Goal: Information Seeking & Learning: Compare options

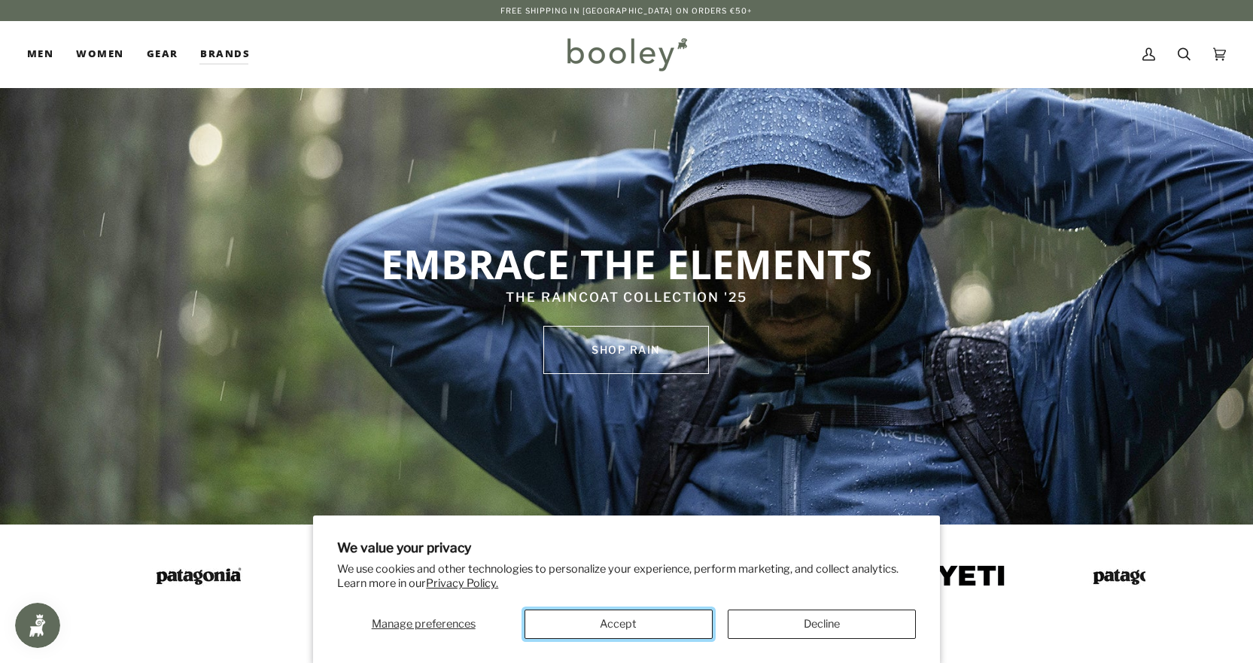
click at [622, 627] on button "Accept" at bounding box center [619, 624] width 188 height 29
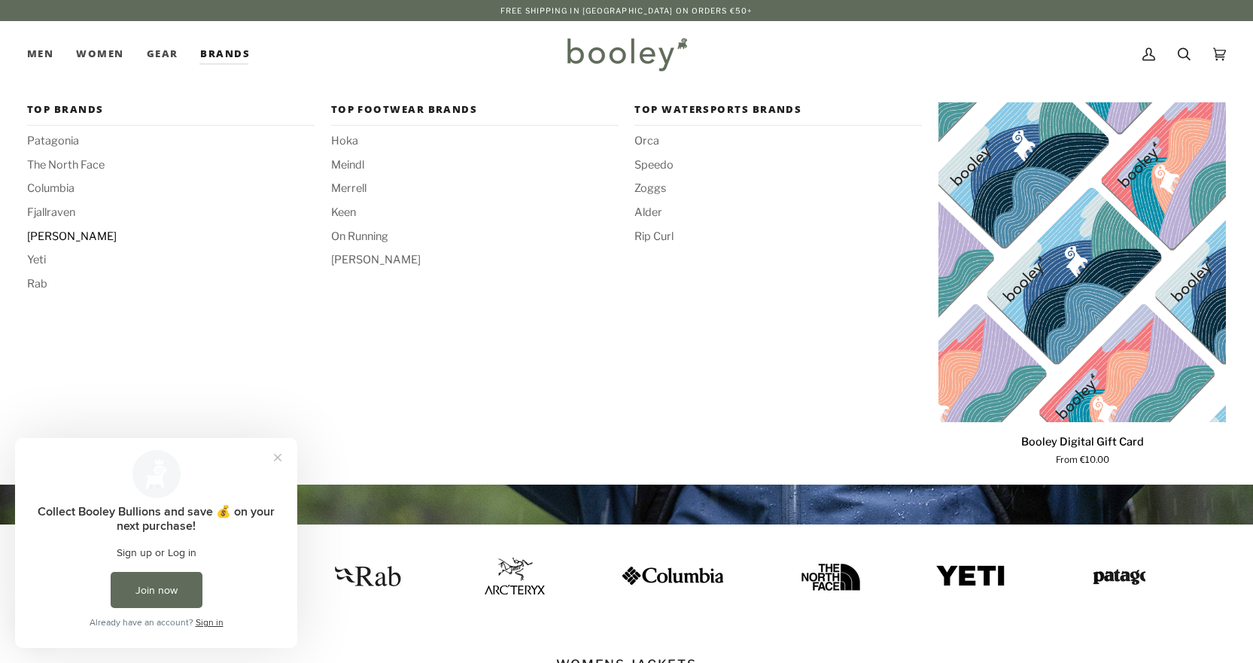
click at [74, 238] on span "[PERSON_NAME]" at bounding box center [171, 237] width 288 height 17
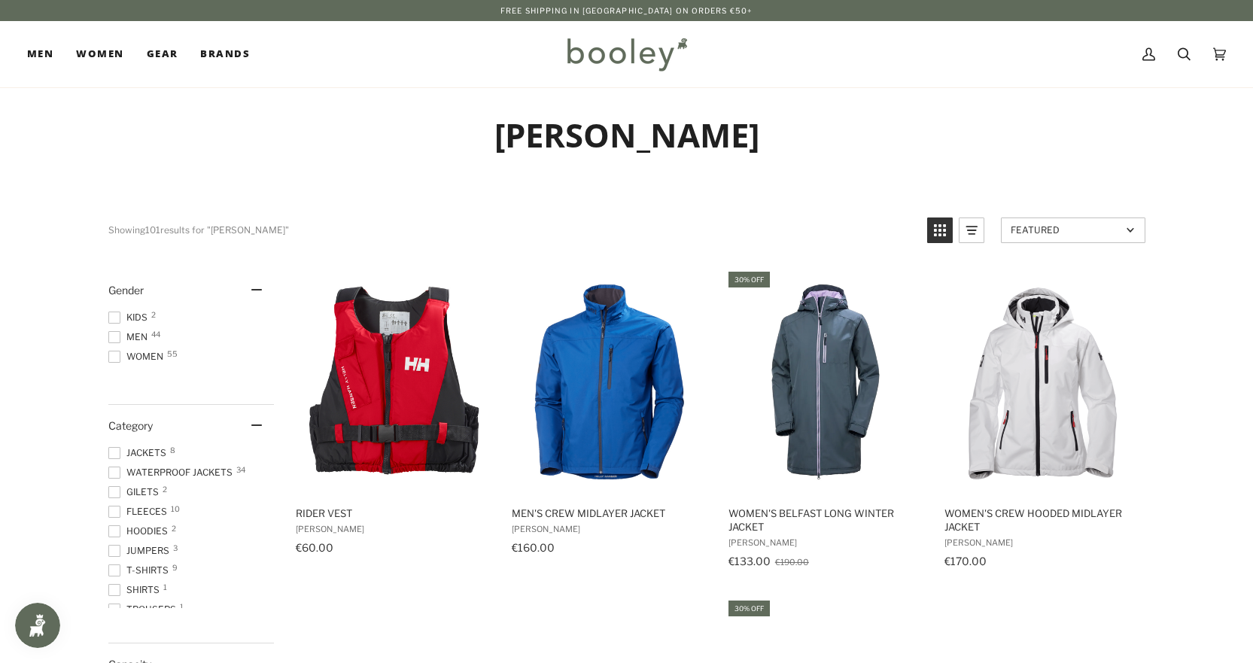
click at [118, 471] on span at bounding box center [114, 473] width 12 height 12
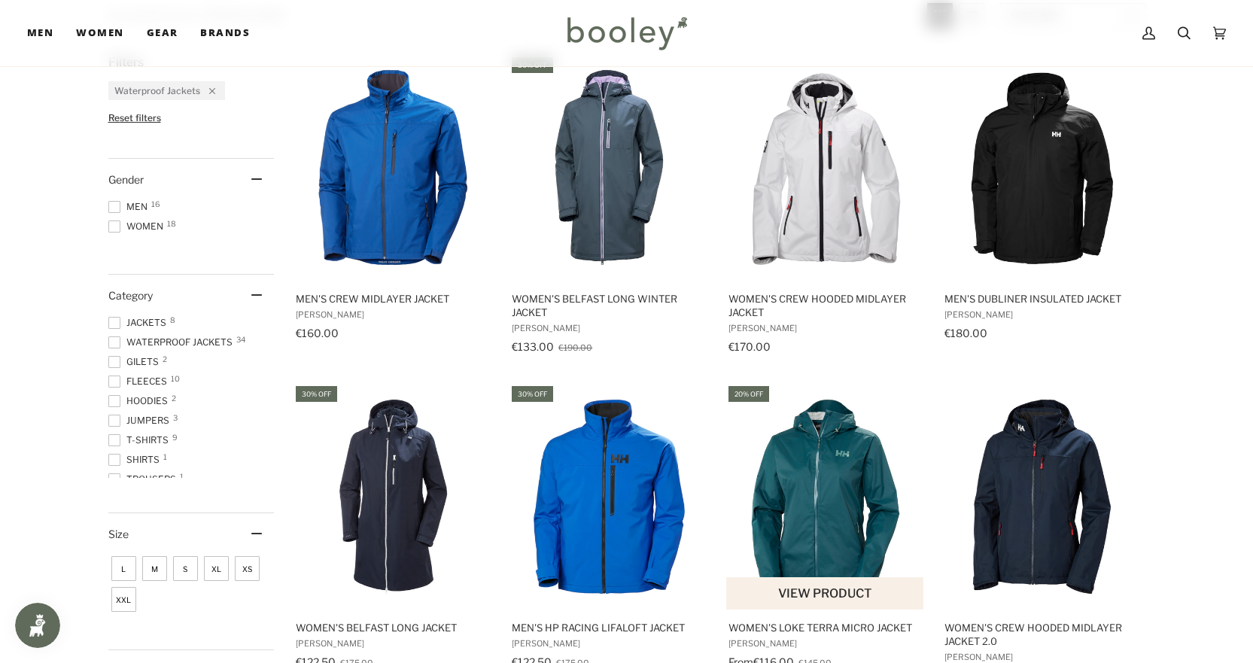
scroll to position [226, 0]
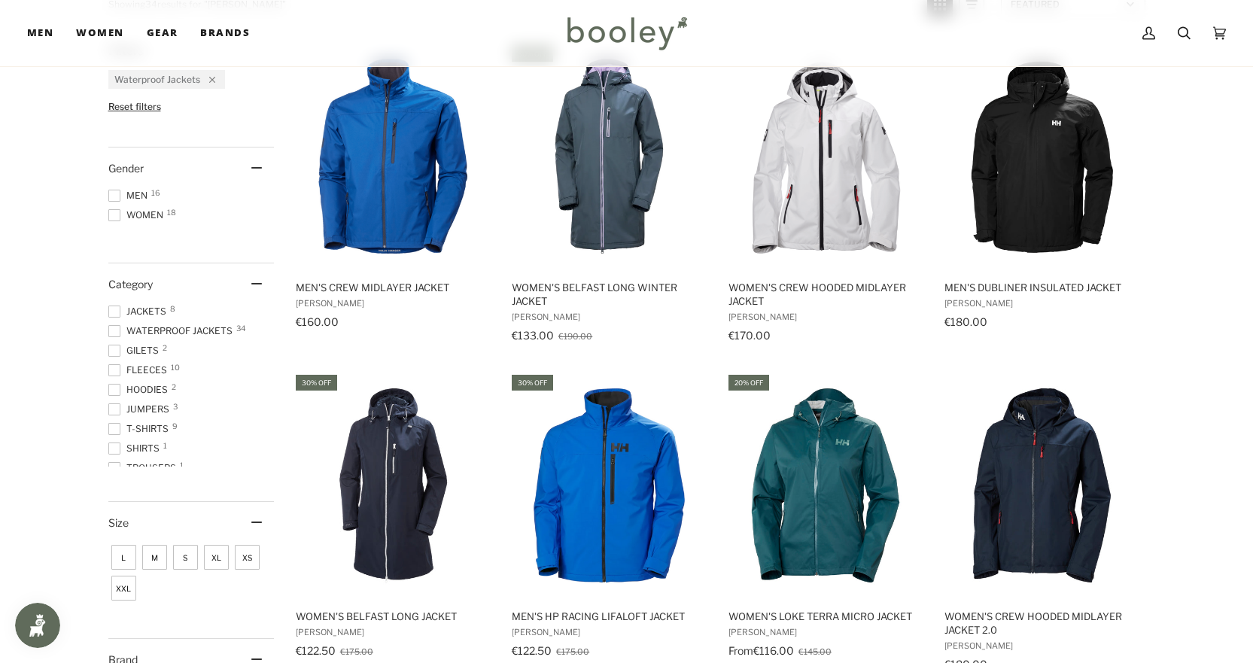
click at [145, 193] on span "Men 16" at bounding box center [130, 196] width 44 height 14
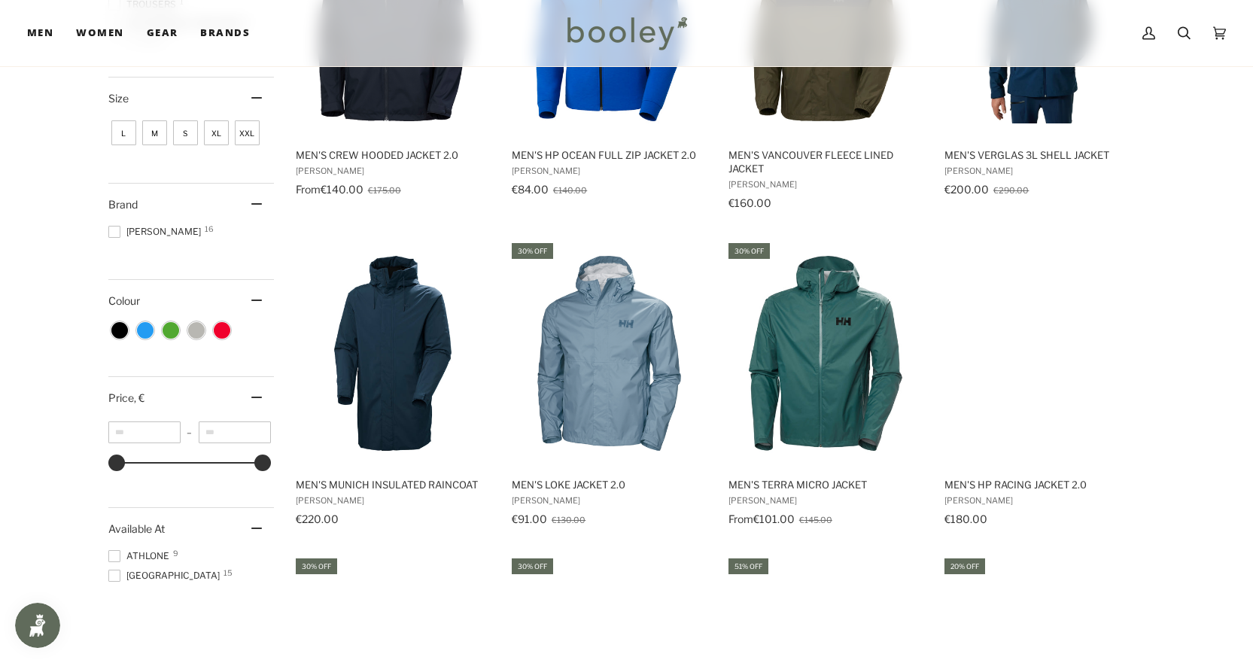
scroll to position [677, 0]
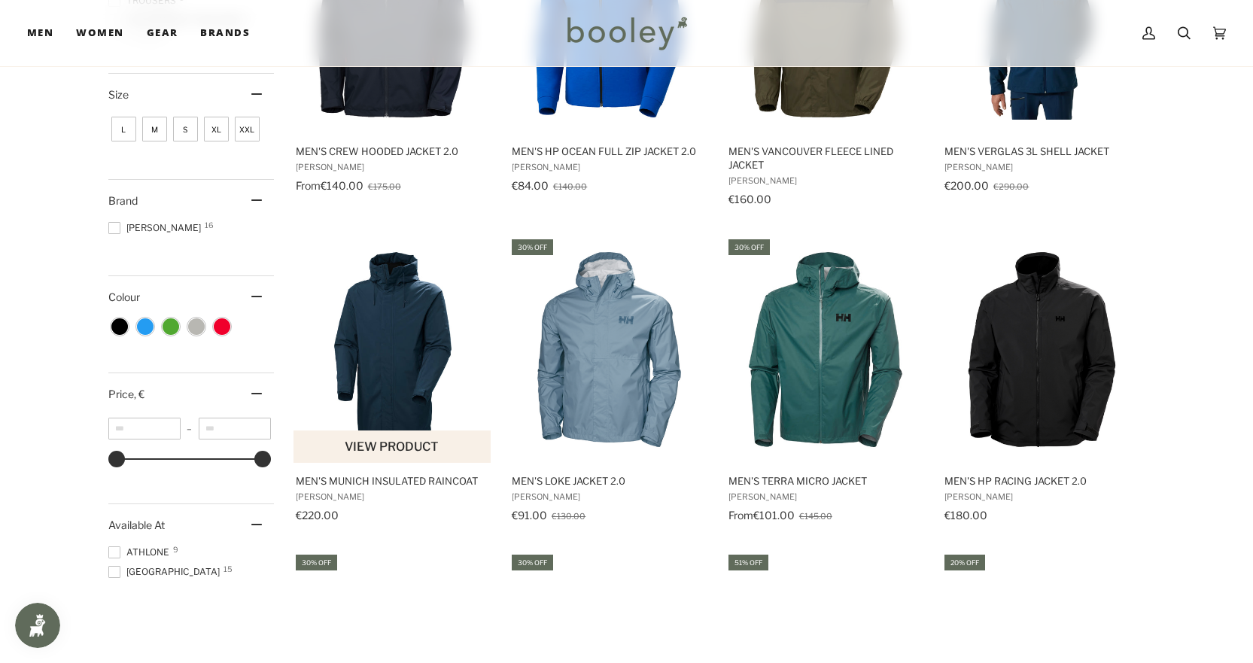
click at [407, 294] on img "Men's Munich Insulated Raincoat" at bounding box center [393, 349] width 199 height 199
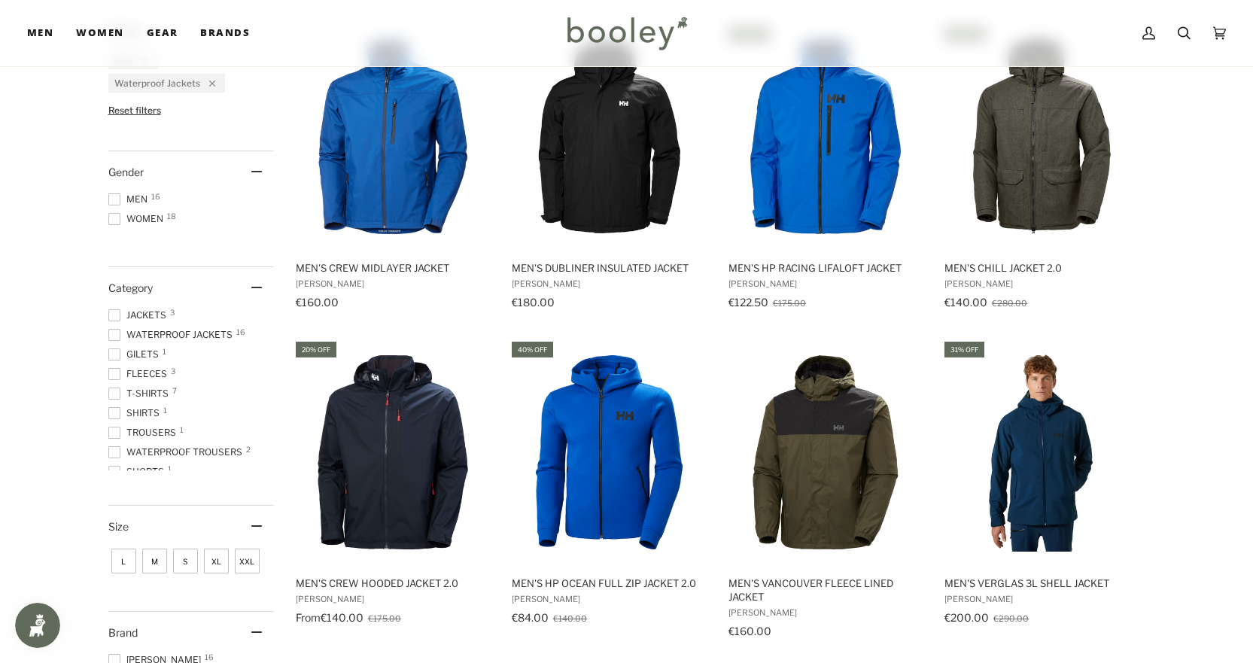
scroll to position [0, 0]
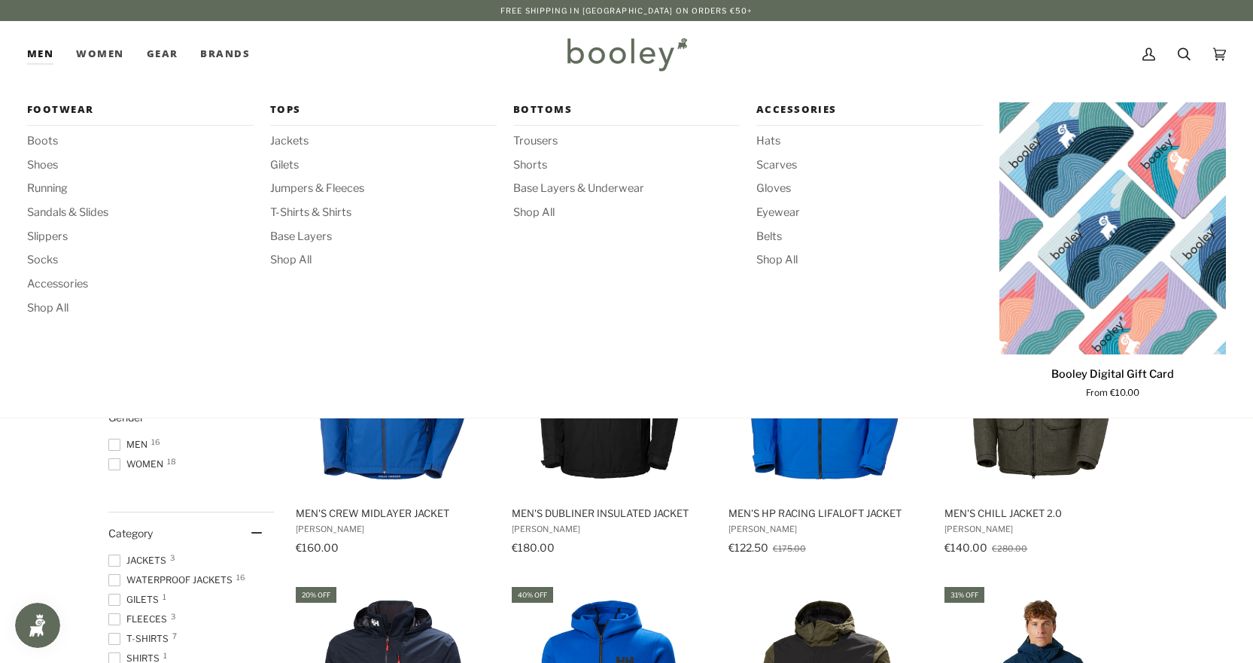
click at [34, 47] on link "Men" at bounding box center [46, 54] width 38 height 66
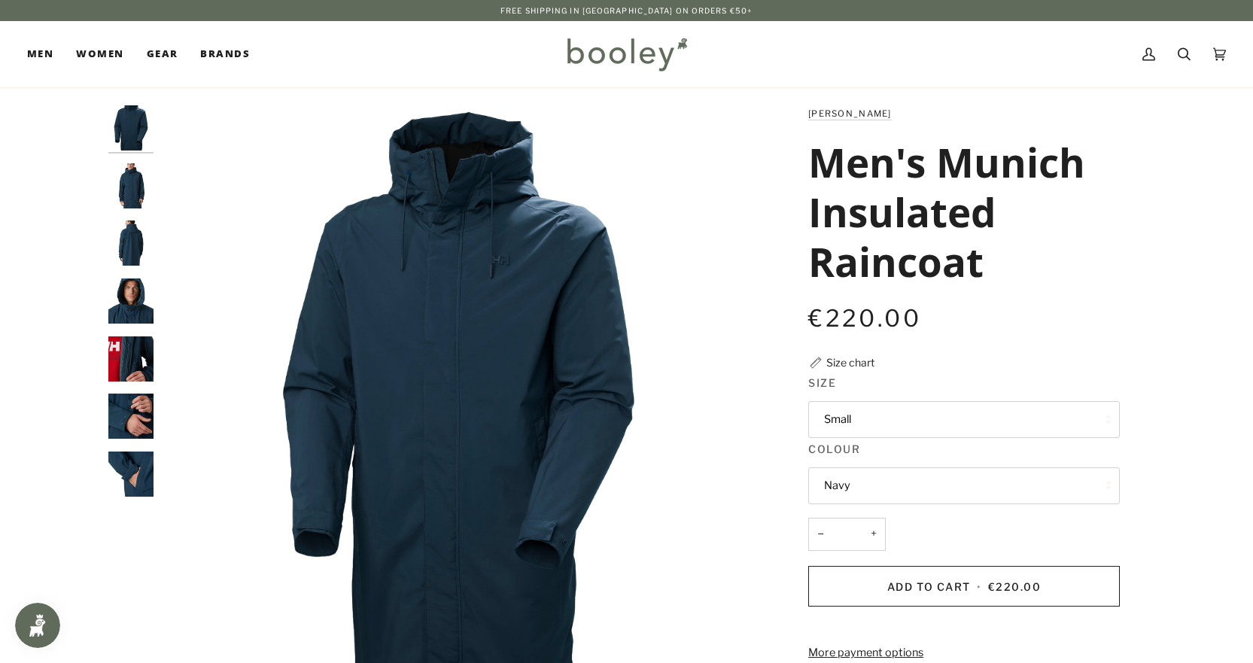
click at [921, 417] on button "Small" at bounding box center [964, 419] width 312 height 37
click at [676, 391] on img "Helly Hansen Men's Munich Insulated Raincoat Navy - Booley Galway" at bounding box center [458, 402] width 595 height 595
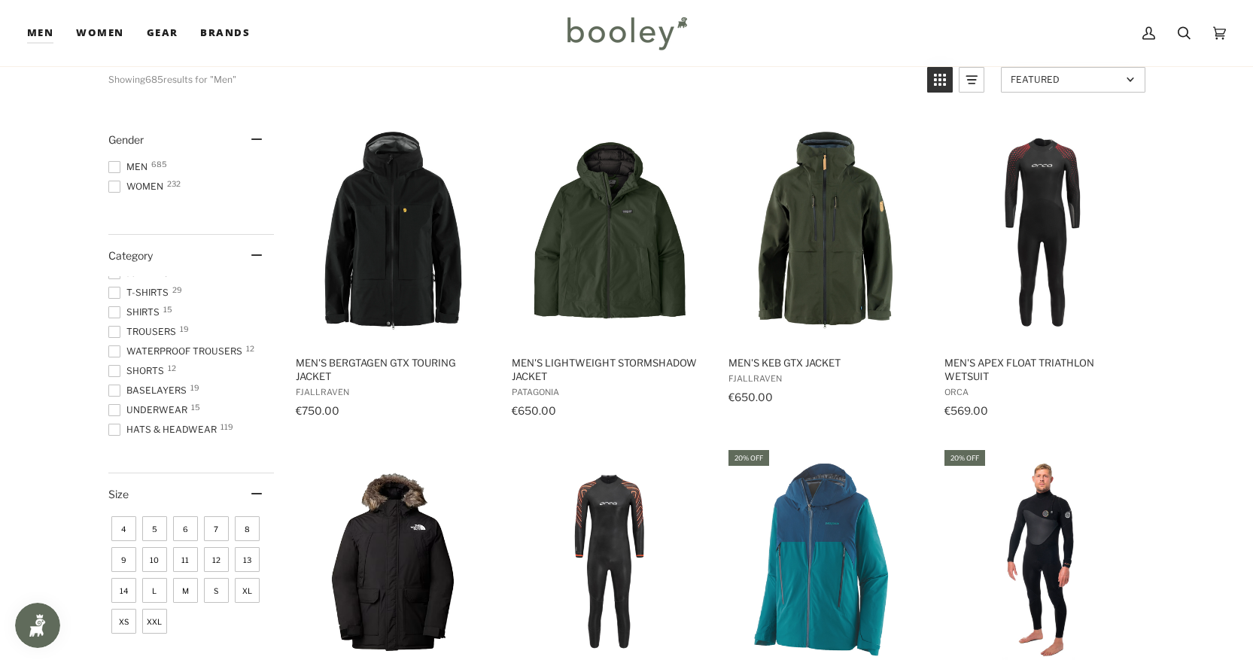
scroll to position [301, 0]
click at [200, 330] on span "Waterproof Trousers 12" at bounding box center [177, 328] width 139 height 14
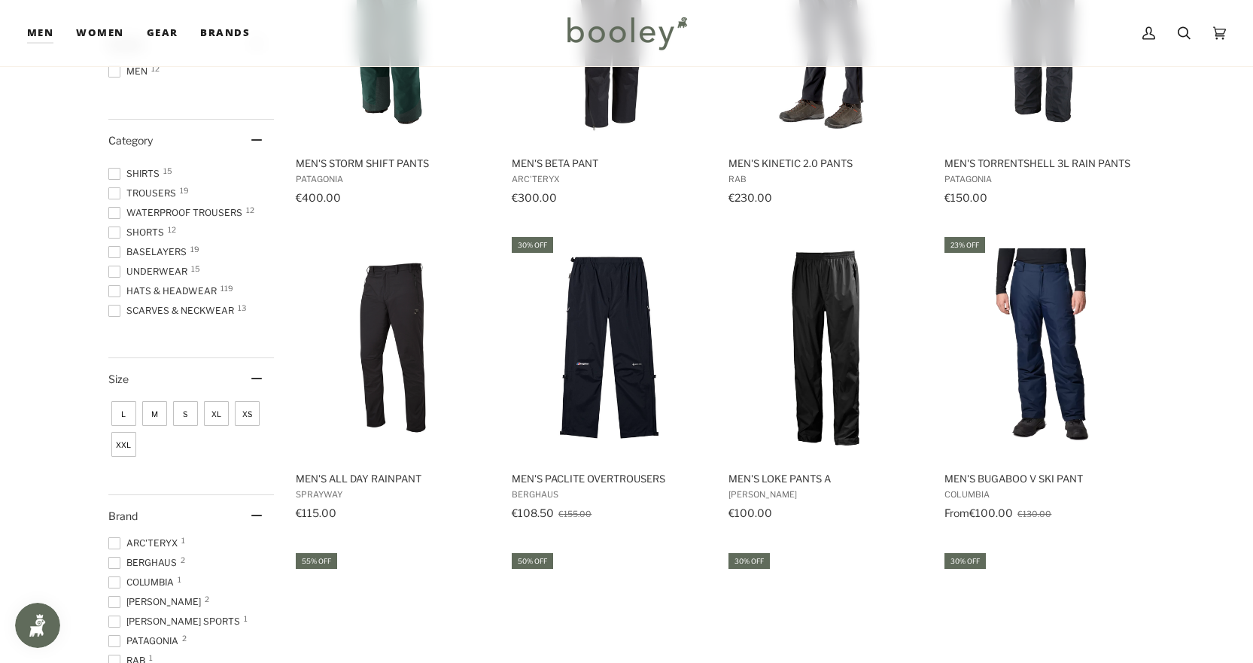
scroll to position [376, 0]
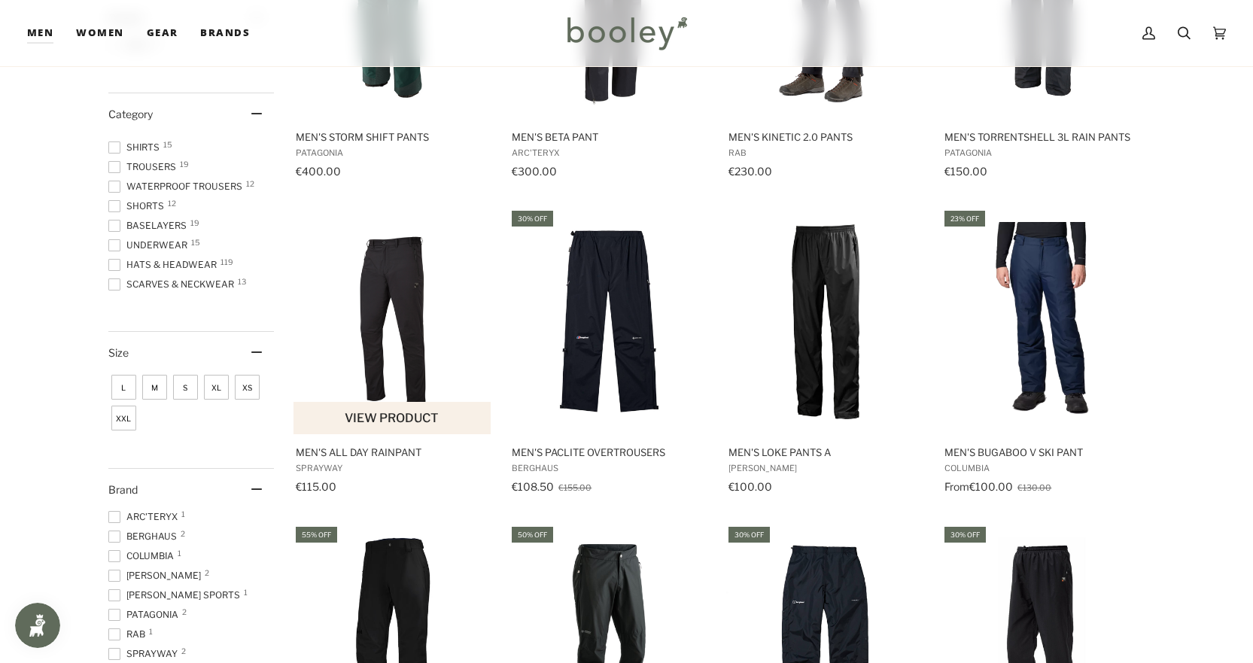
click at [419, 355] on img "Men's All Day Rainpant" at bounding box center [393, 321] width 199 height 199
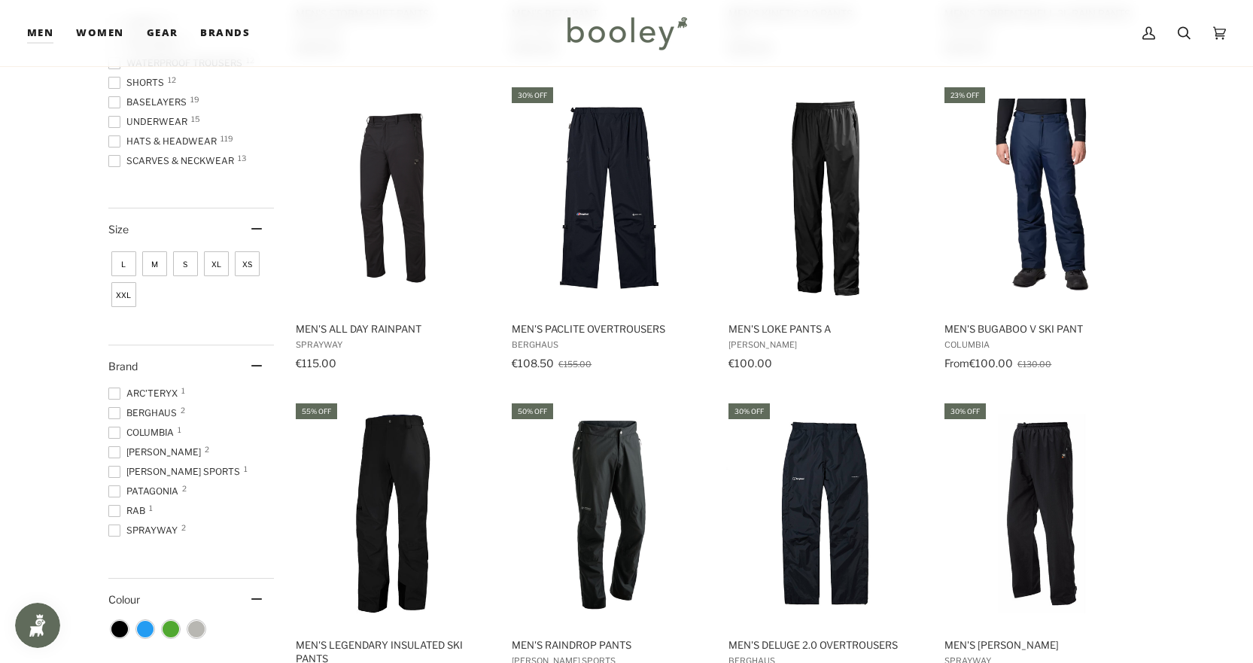
scroll to position [527, 0]
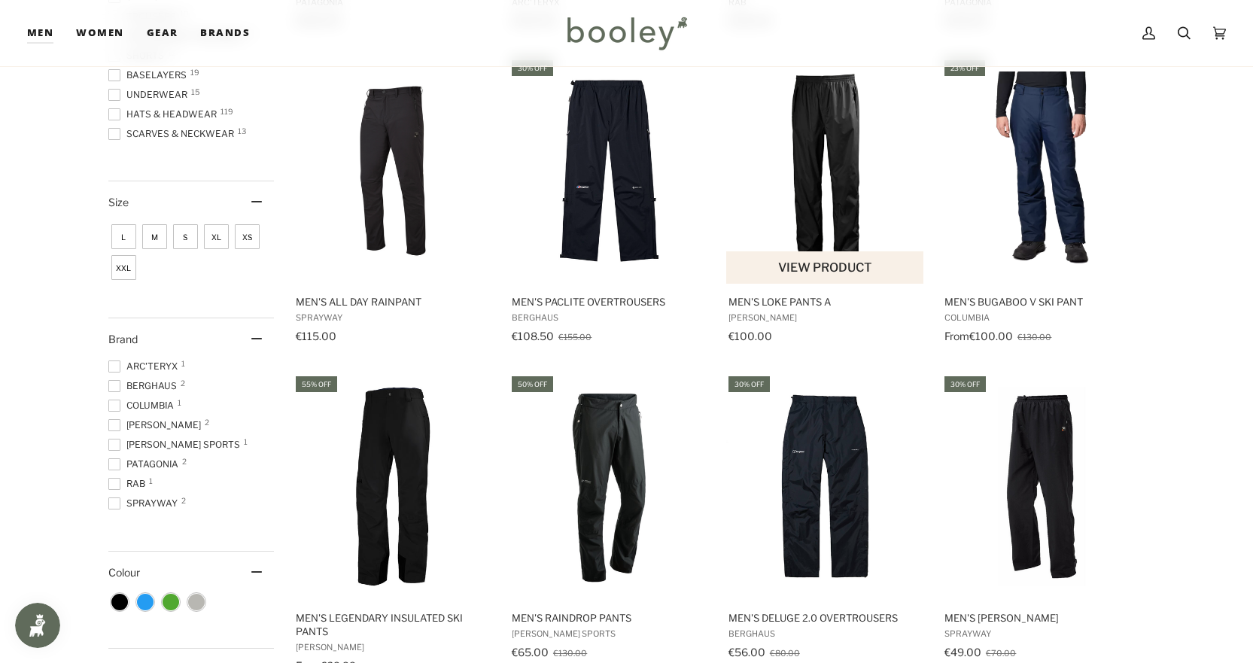
click at [825, 199] on img "Men's Loke Pants A" at bounding box center [825, 171] width 199 height 199
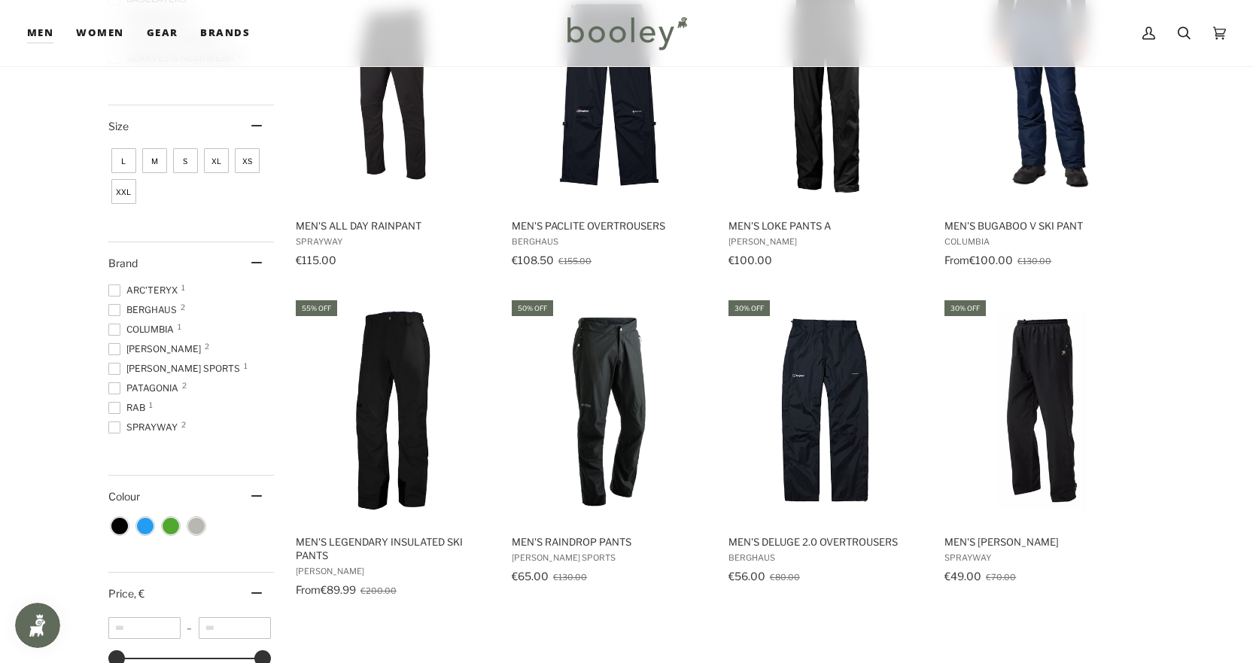
scroll to position [677, 0]
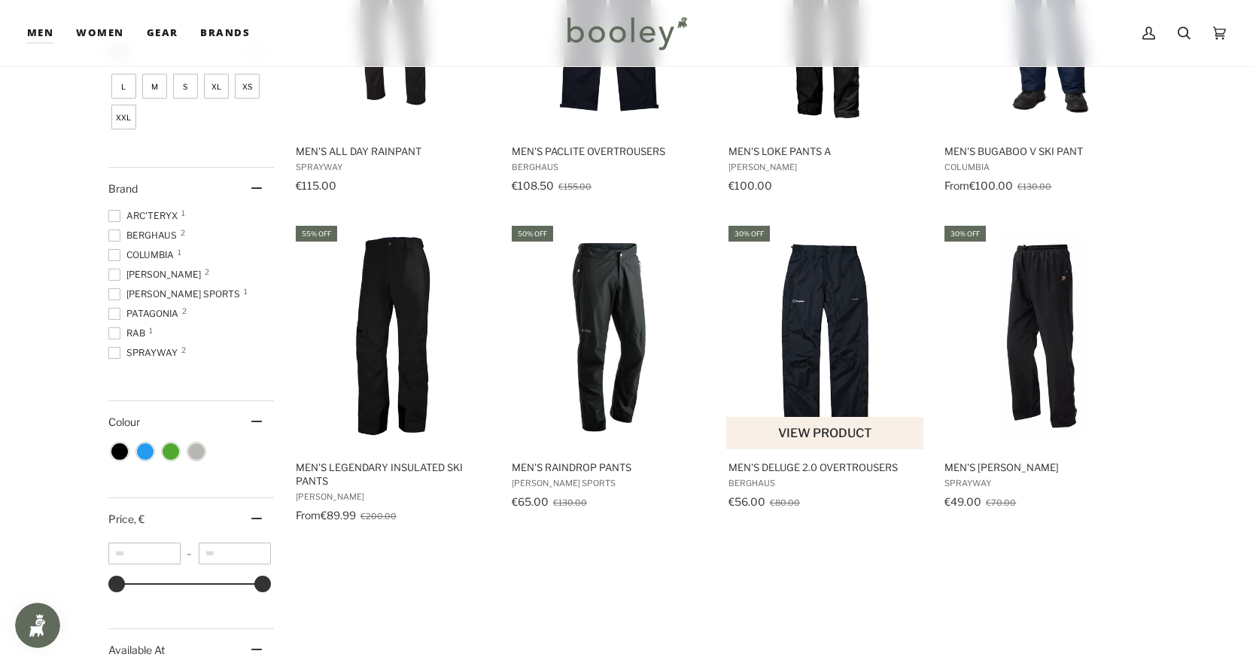
click at [828, 415] on img "Men's Deluge 2.0 Overtrousers" at bounding box center [825, 335] width 199 height 199
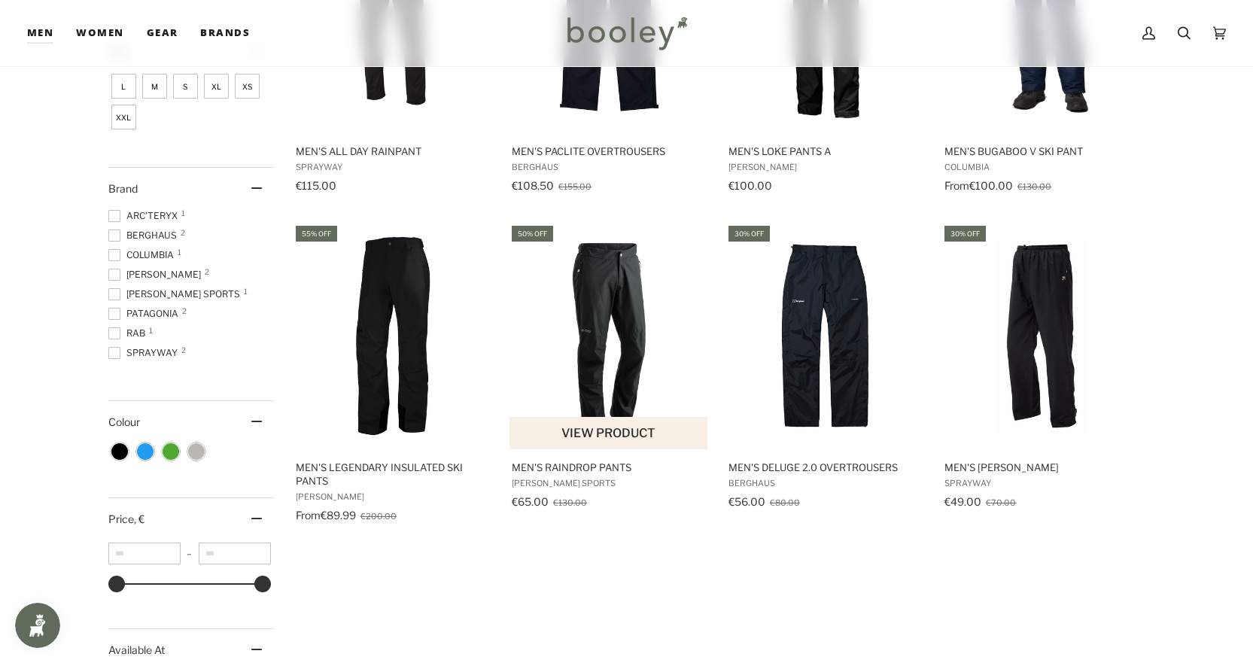
click at [561, 370] on img "Men's Raindrop Pants" at bounding box center [609, 335] width 199 height 199
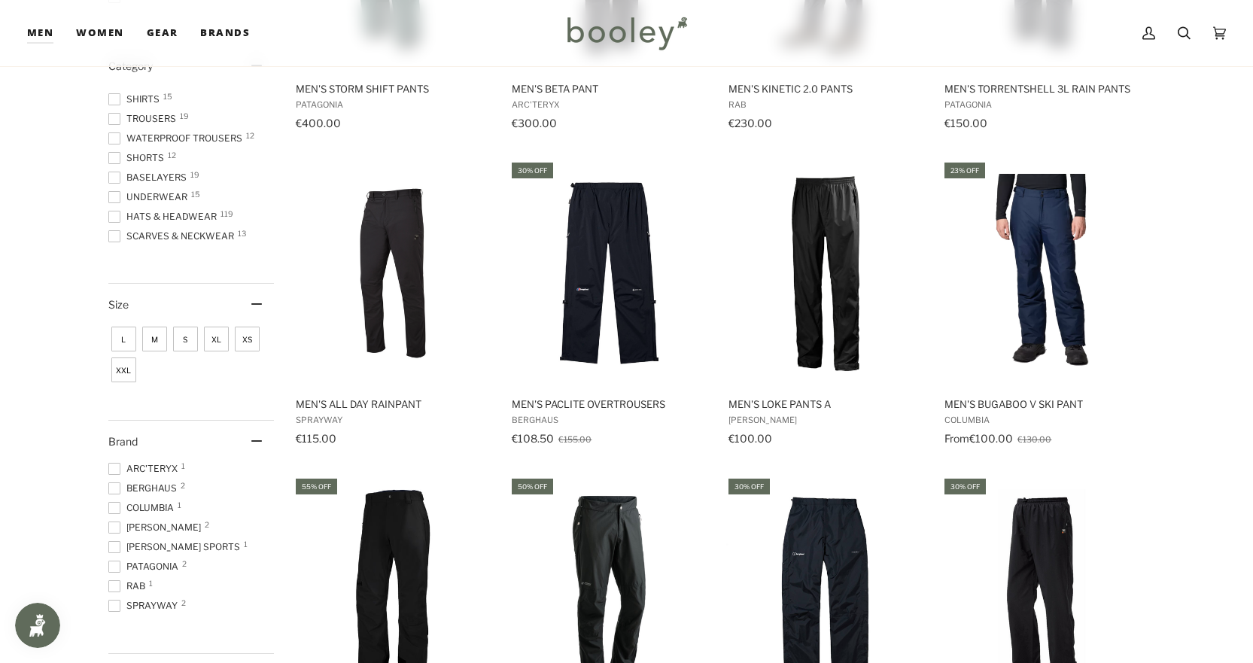
scroll to position [376, 0]
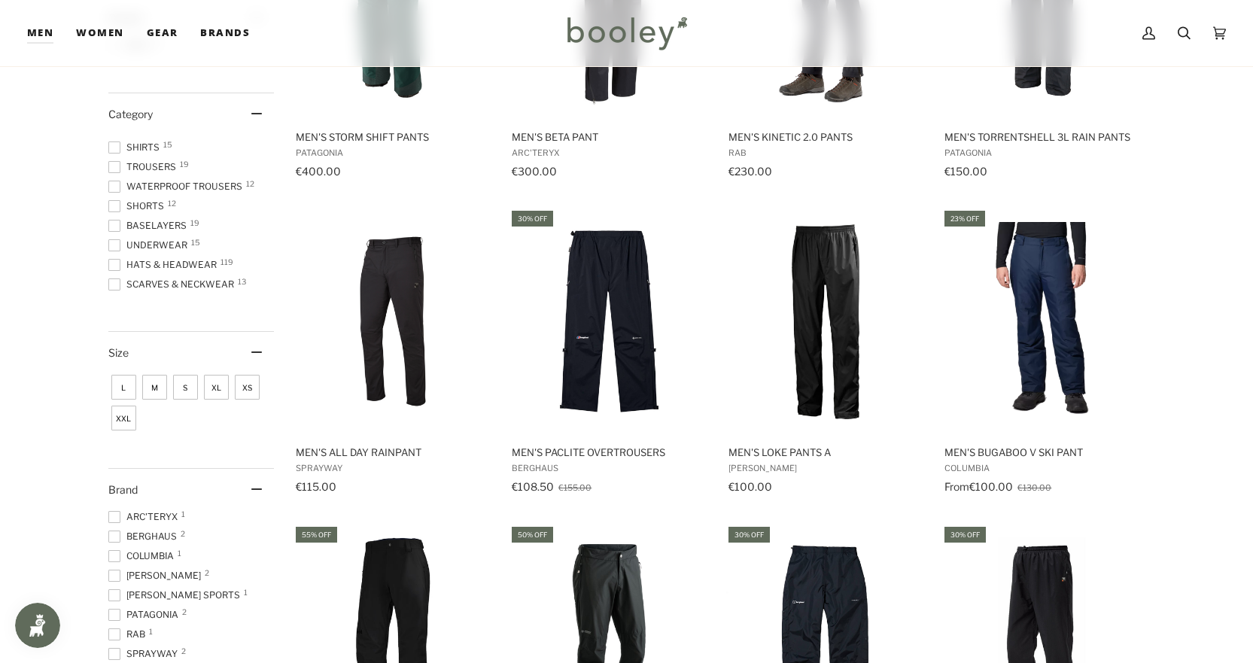
click at [157, 385] on span "M" at bounding box center [154, 387] width 25 height 25
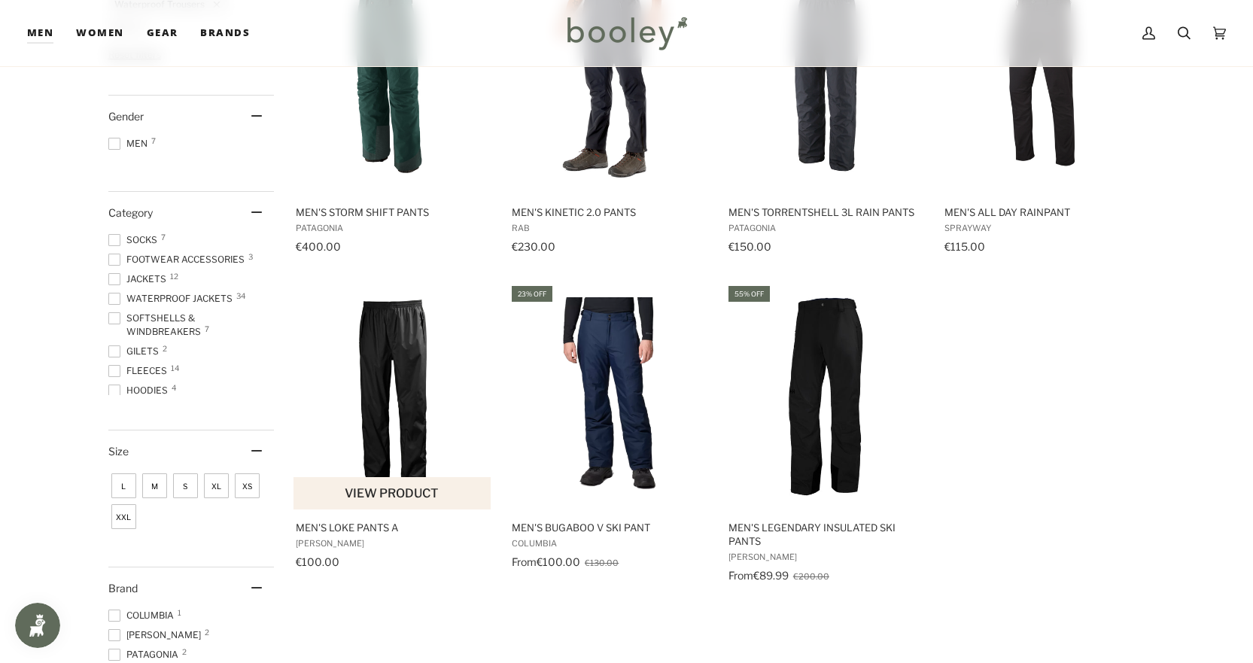
scroll to position [376, 0]
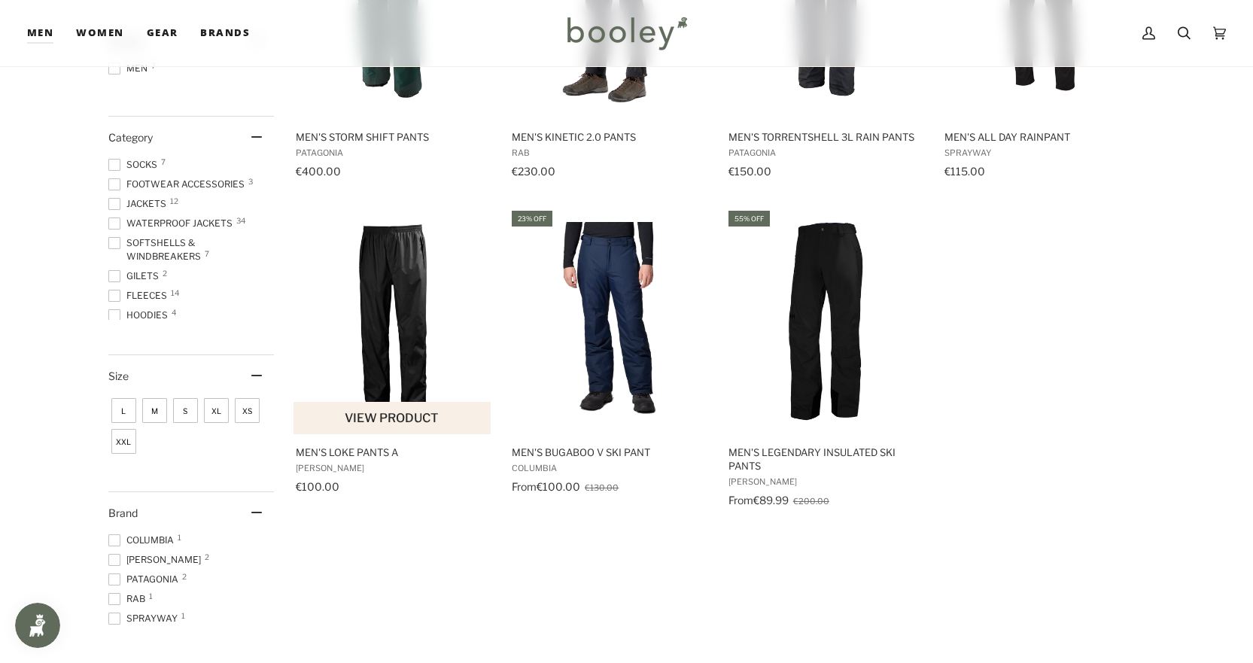
click at [426, 330] on img "Men's Loke Pants A" at bounding box center [393, 321] width 199 height 199
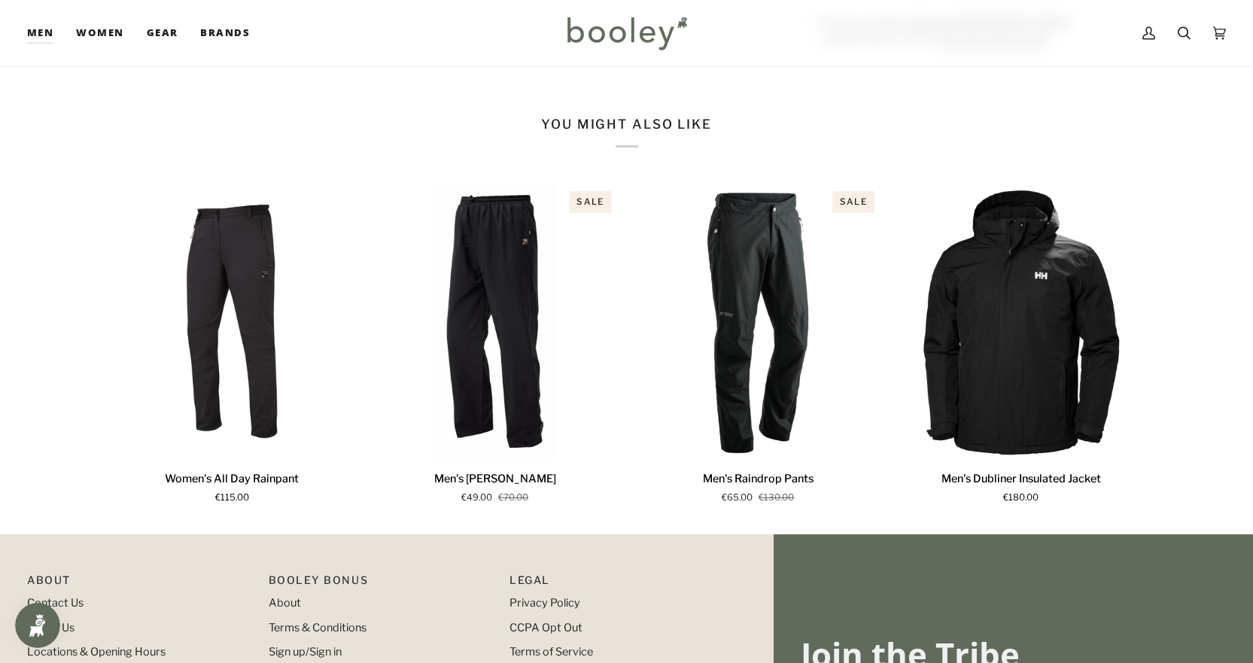
scroll to position [903, 0]
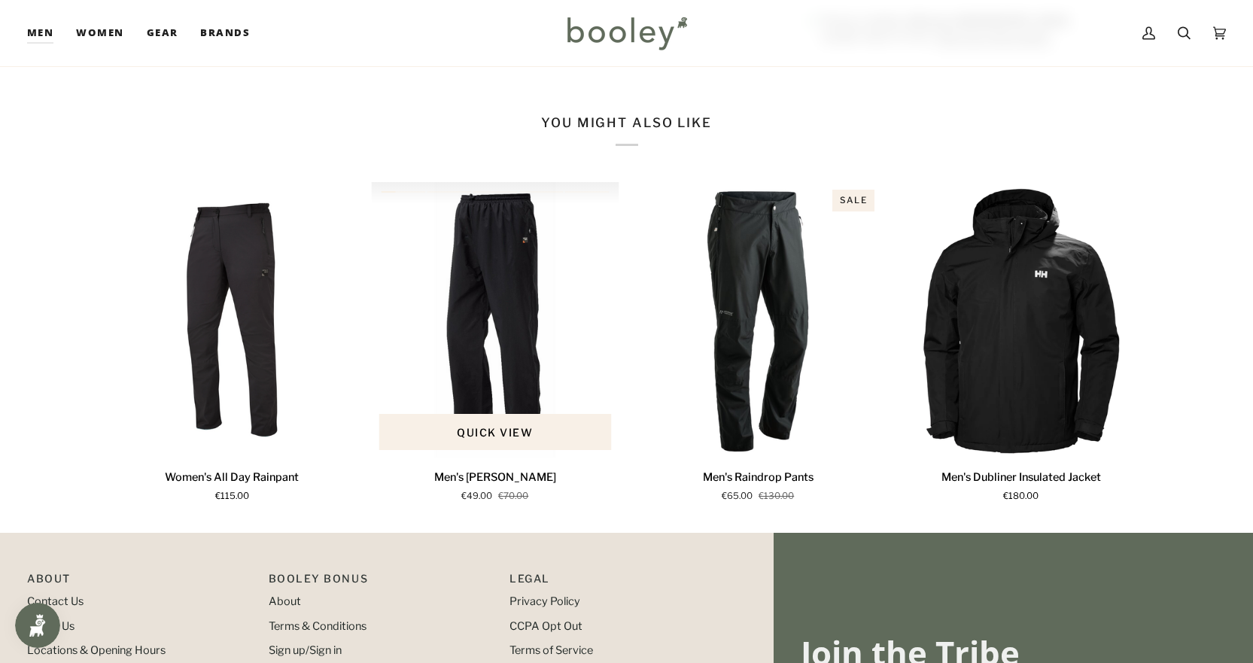
click at [475, 327] on img "Men's Santiago Rainpant" at bounding box center [495, 320] width 248 height 276
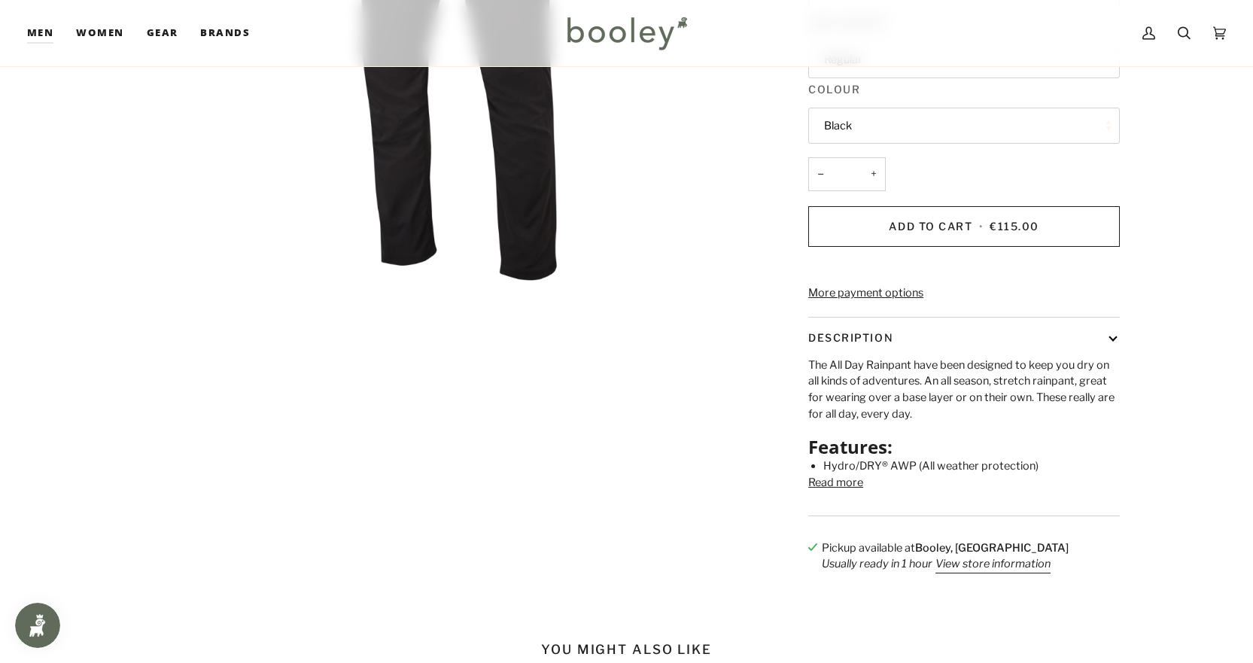
scroll to position [0, 0]
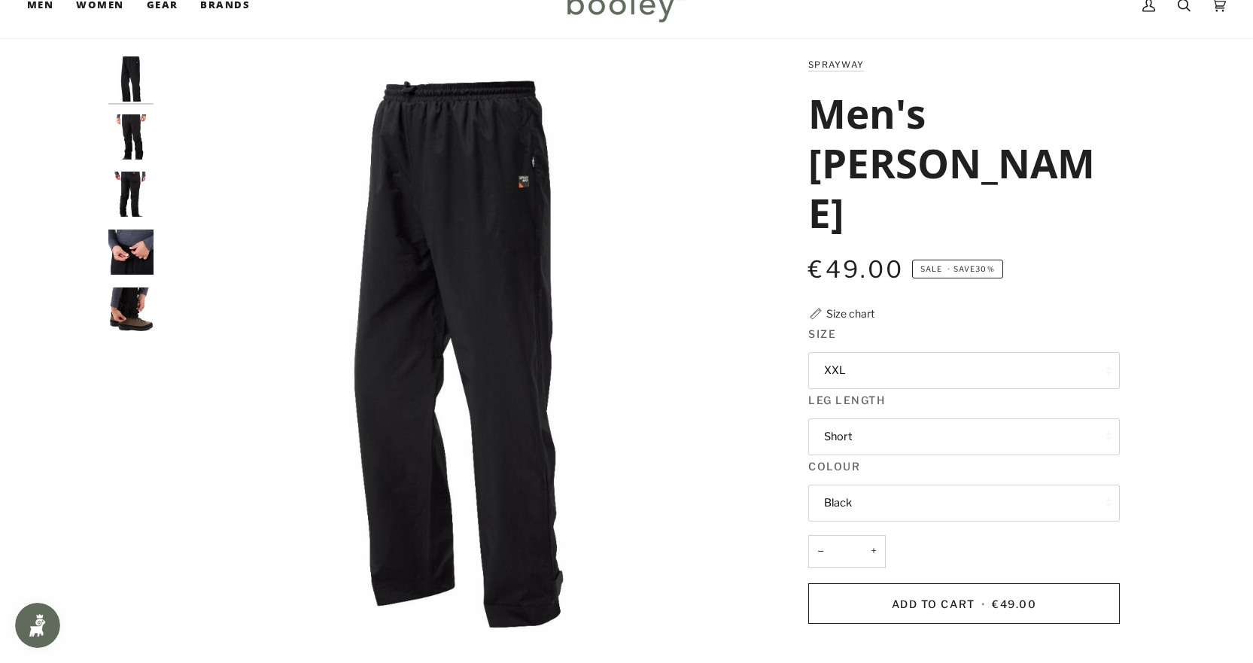
scroll to position [75, 0]
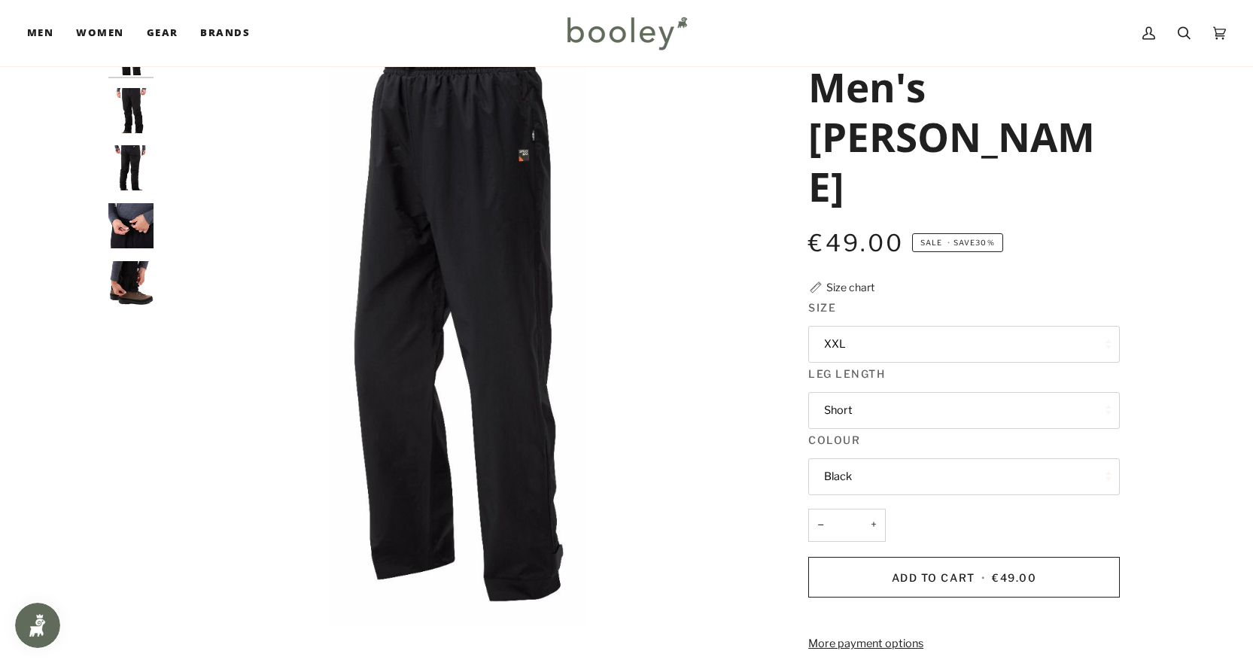
click at [895, 341] on button "XXL" at bounding box center [964, 344] width 312 height 37
click at [636, 355] on img "Sprayway Men's Santiago Rainpant Black - Booley Galway" at bounding box center [458, 327] width 595 height 595
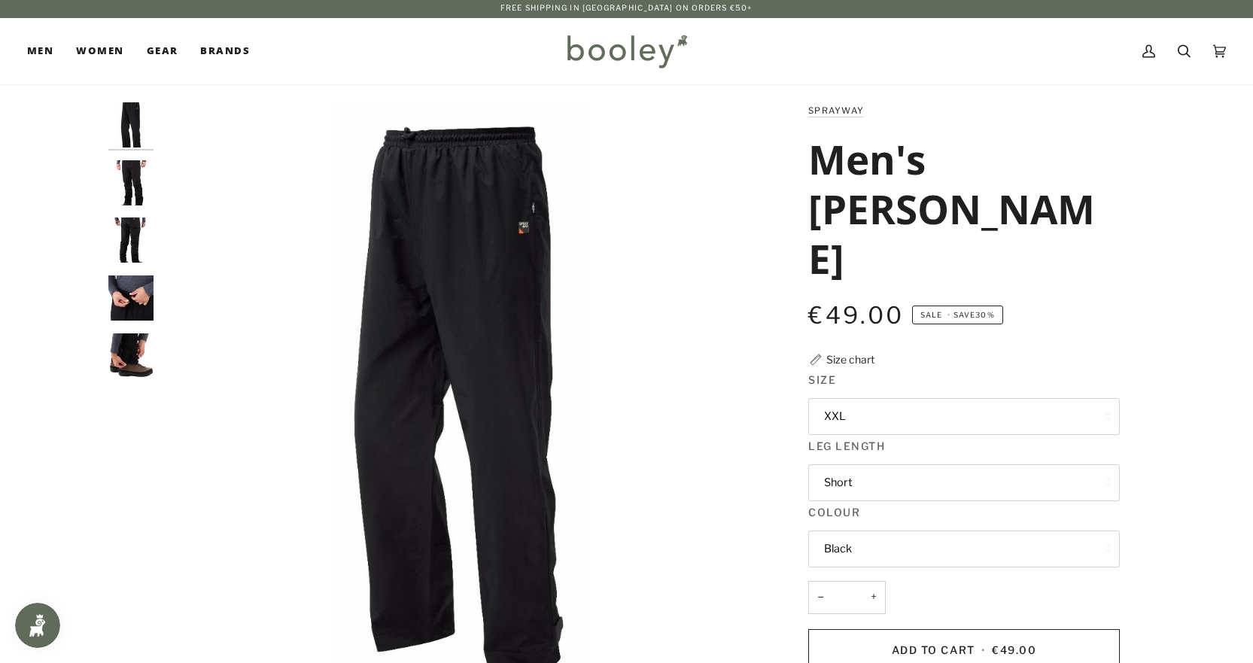
scroll to position [0, 0]
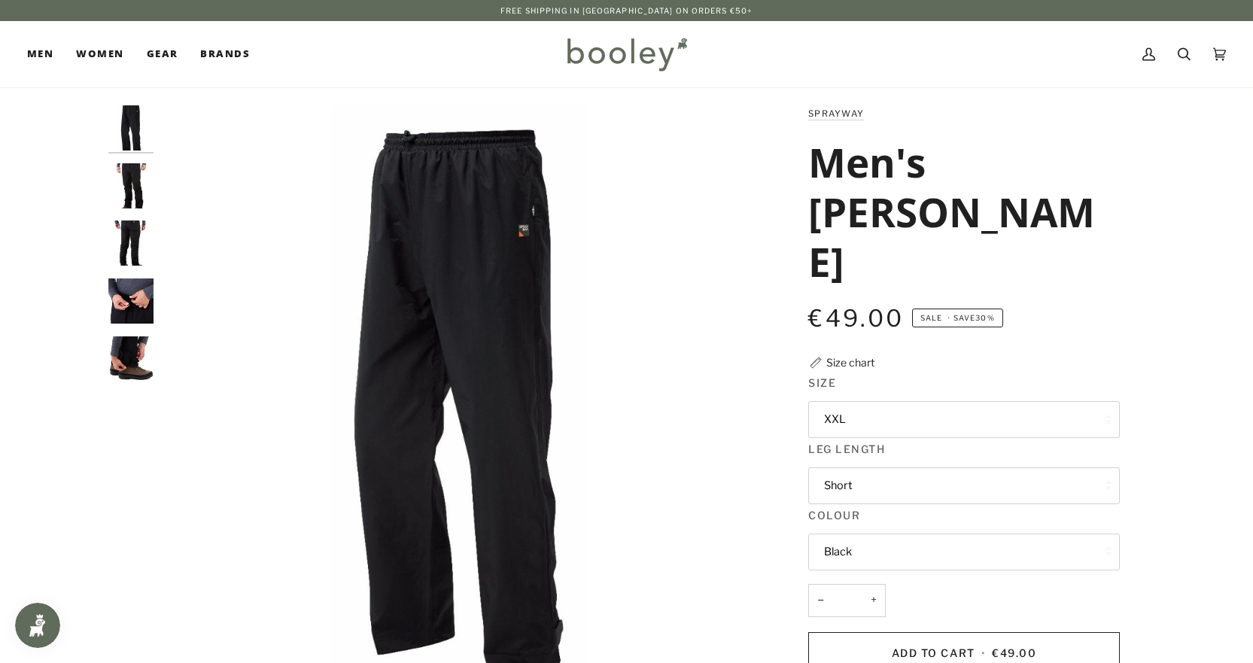
click at [123, 242] on img "Sprayway Men's Santiago Rainpant Black - Booley Galway" at bounding box center [130, 243] width 45 height 45
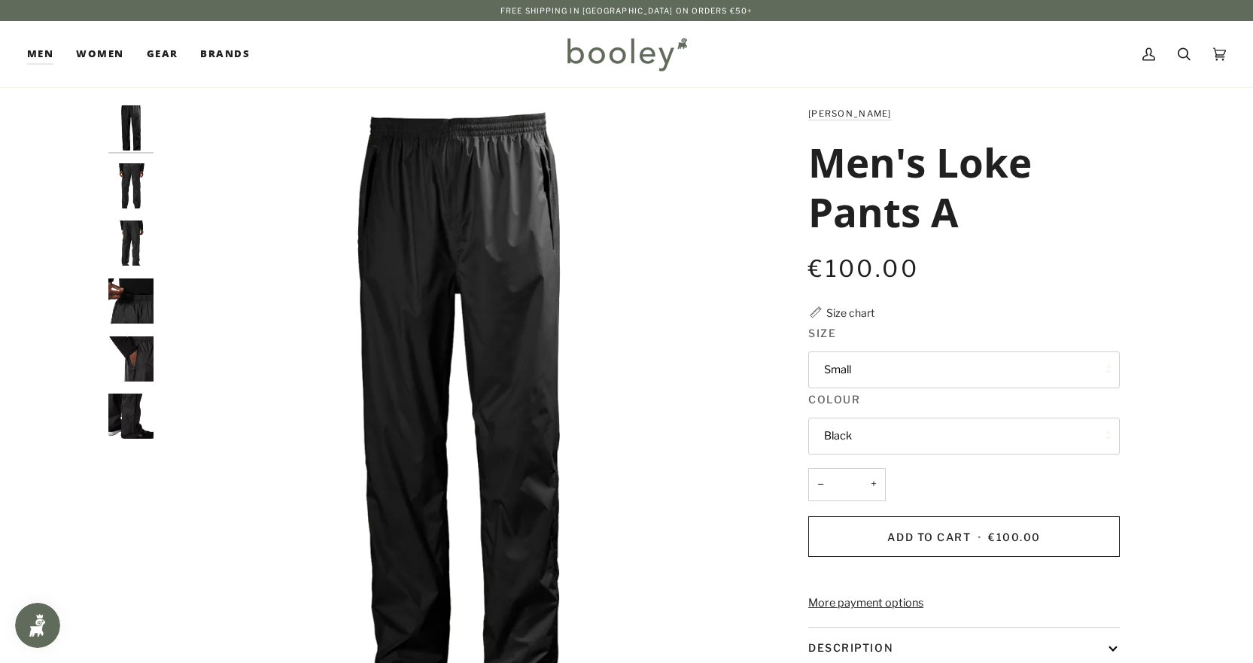
click at [859, 367] on button "Small" at bounding box center [964, 370] width 312 height 37
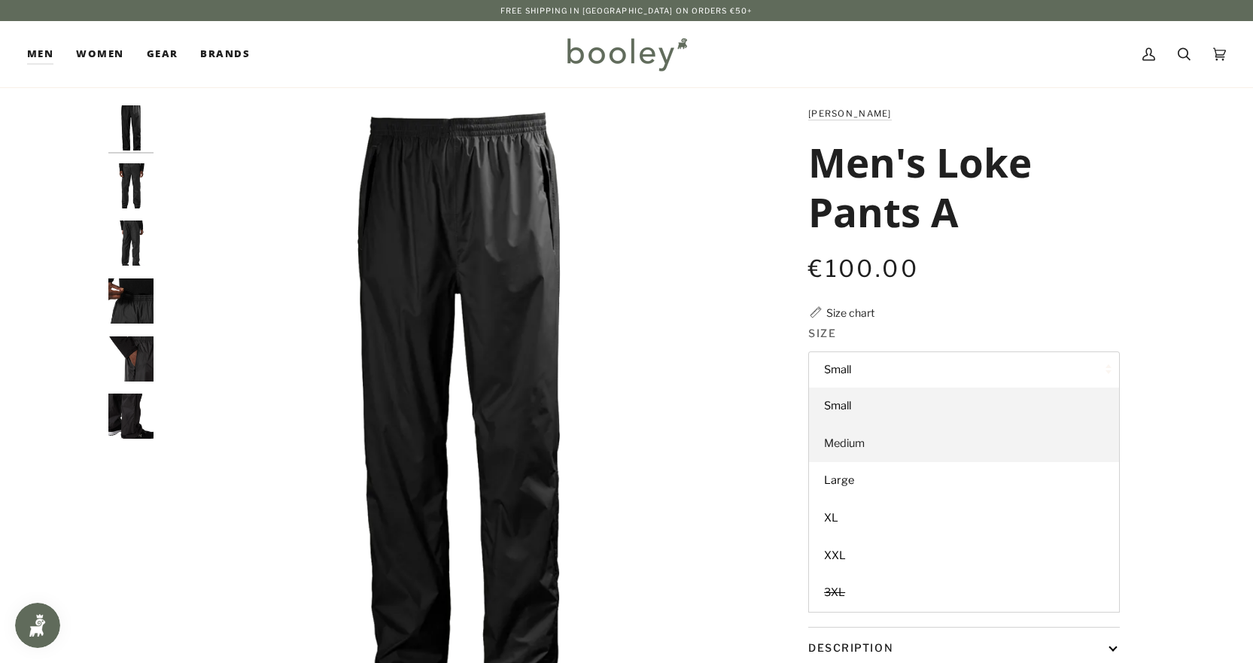
click at [848, 444] on span "Medium" at bounding box center [844, 444] width 41 height 14
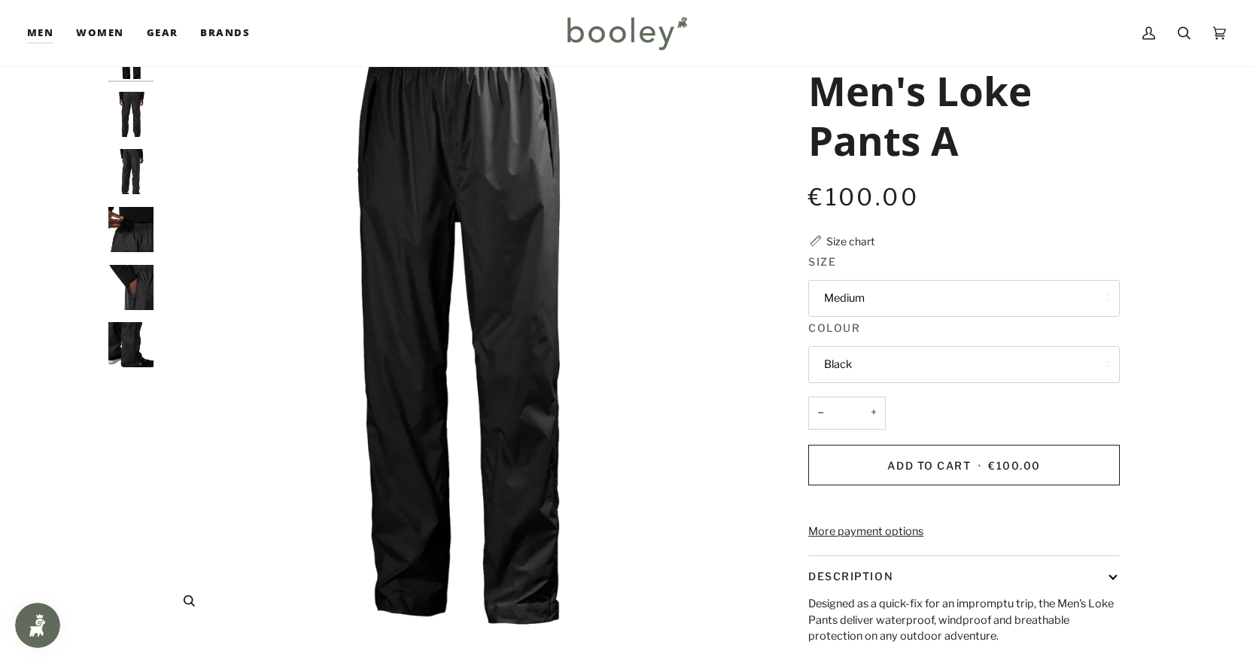
scroll to position [75, 0]
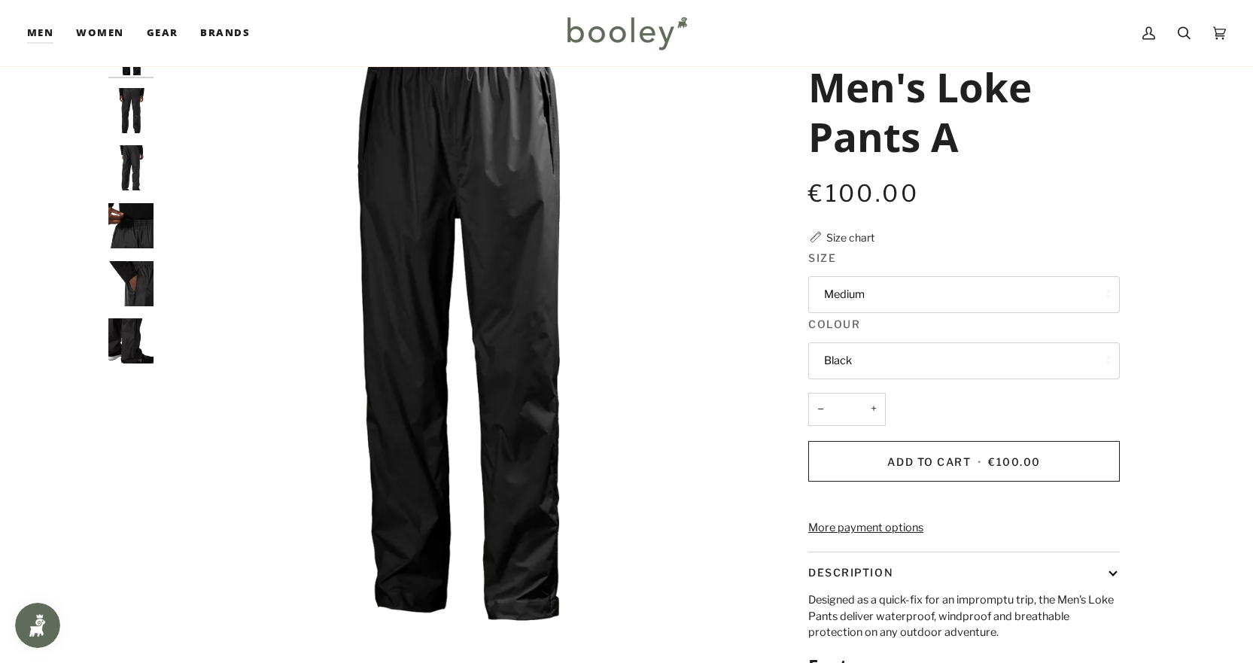
click at [120, 346] on img "Helly Hansen Men's Loke Pants Black - Booley Galway" at bounding box center [130, 340] width 45 height 45
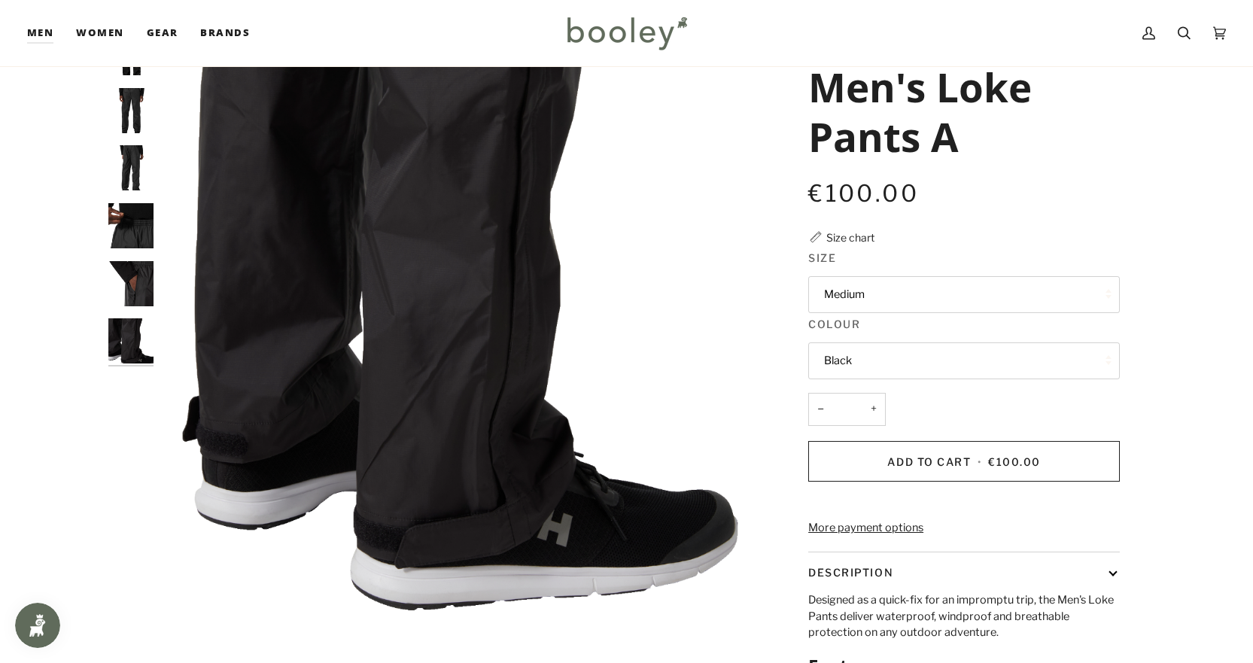
click at [117, 288] on img "Helly Hansen Men's Loke Pants Black - Booley Galway" at bounding box center [130, 283] width 45 height 45
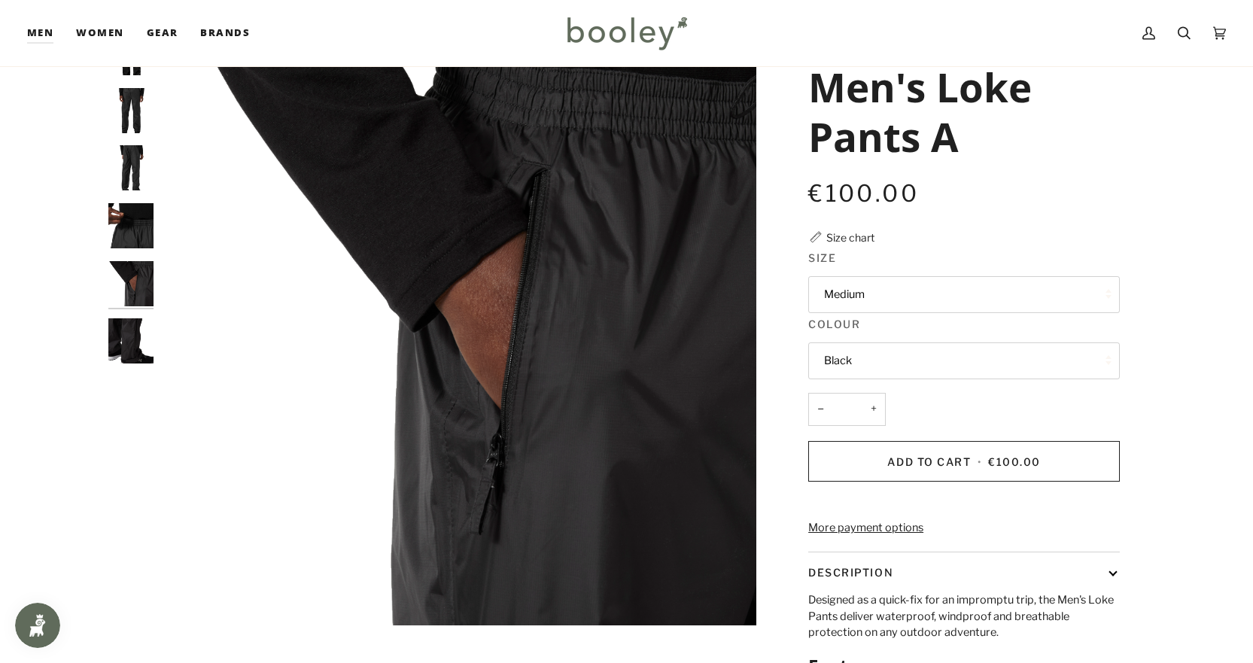
click at [131, 219] on img "Helly Hansen Men's Loke Pants Black - Booley Galway" at bounding box center [130, 225] width 45 height 45
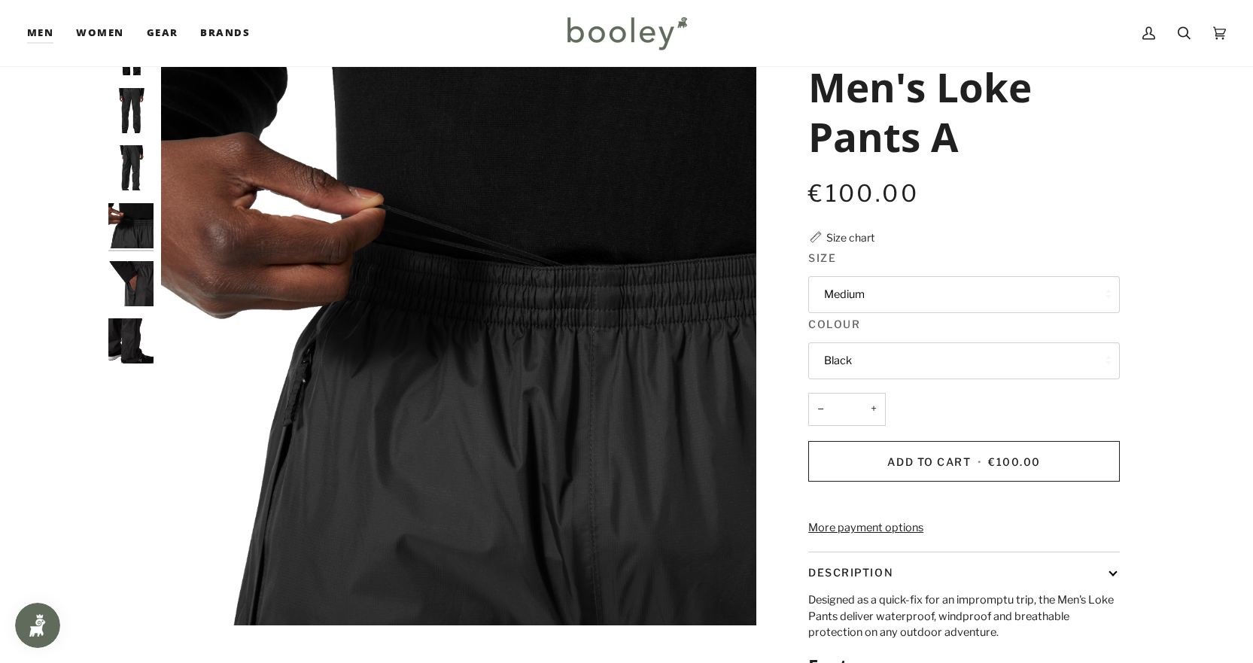
click at [146, 171] on img "Helly Hansen Men's Loke Pants Black - Booley Galway" at bounding box center [130, 167] width 45 height 45
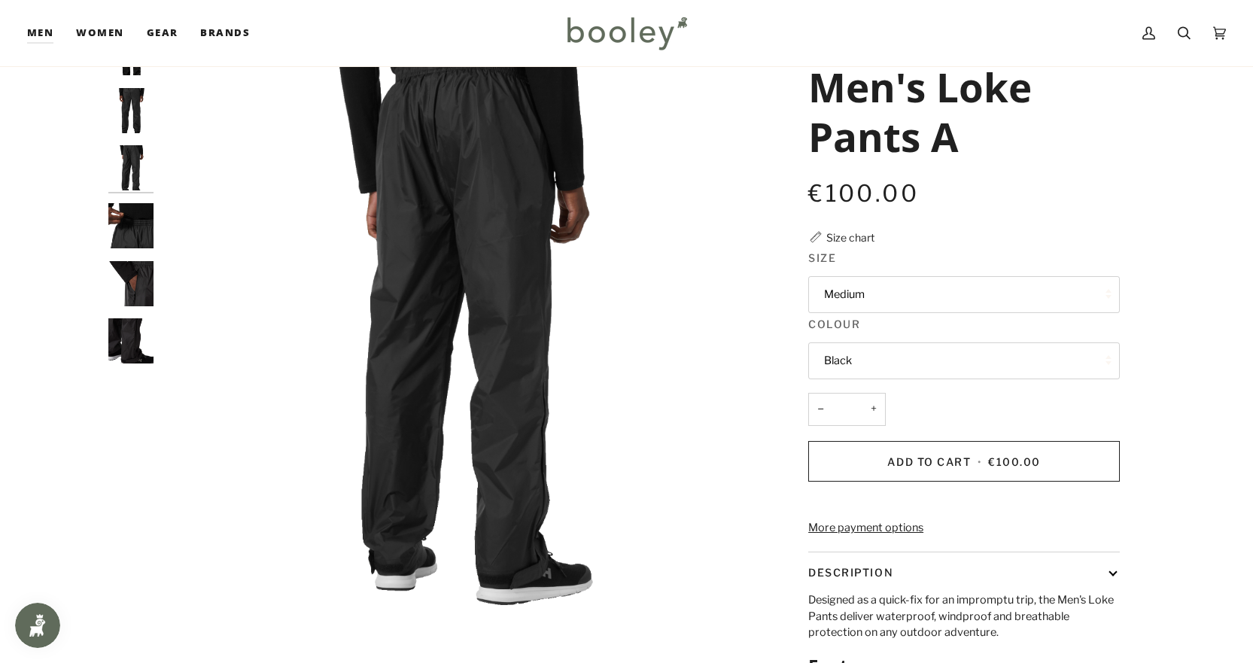
click at [134, 169] on img "Helly Hansen Men's Loke Pants Black - Booley Galway" at bounding box center [130, 167] width 45 height 45
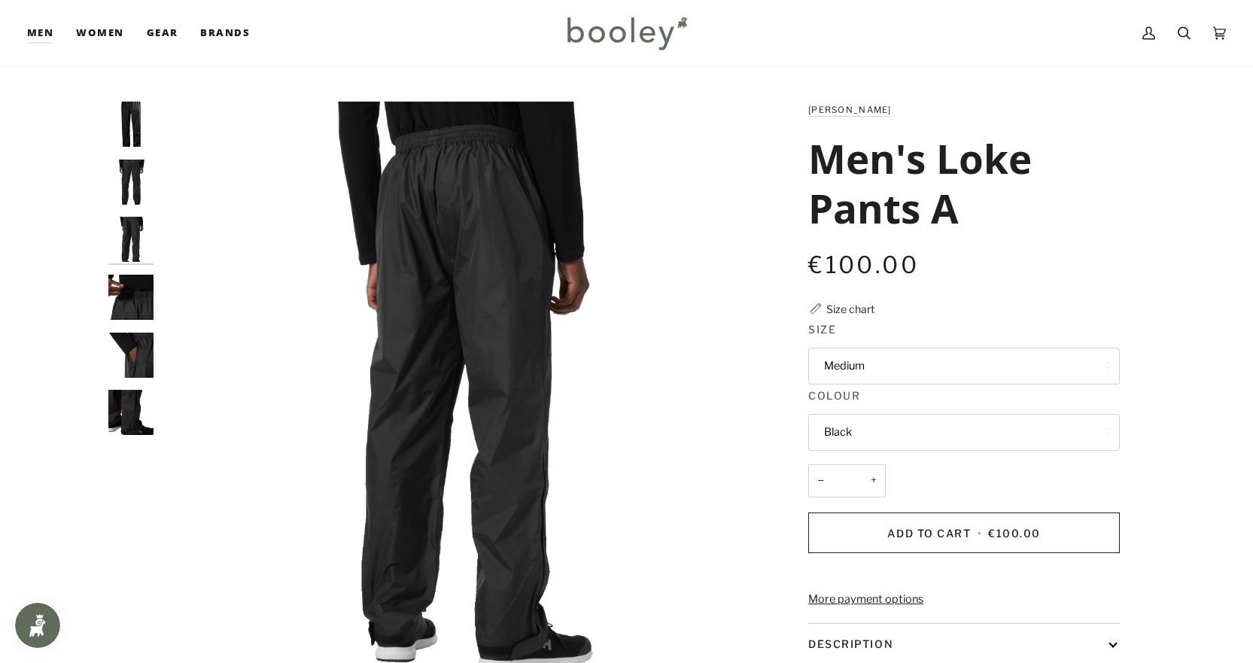
scroll to position [0, 0]
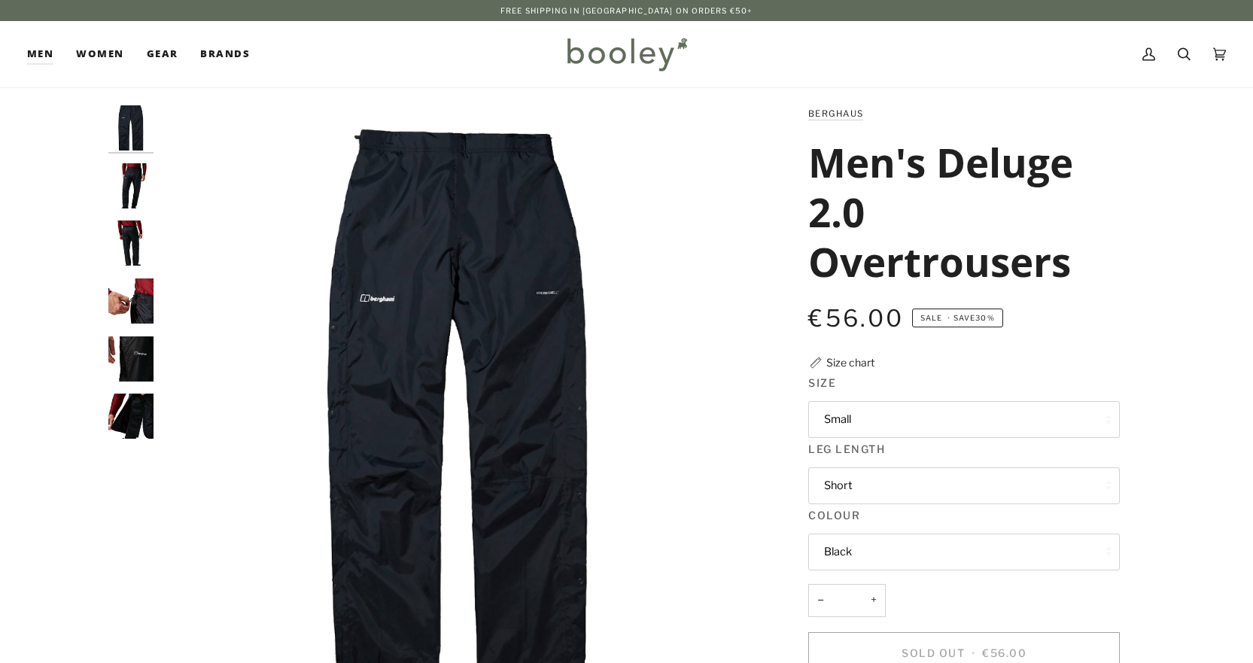
click at [828, 415] on button "Small" at bounding box center [964, 419] width 312 height 37
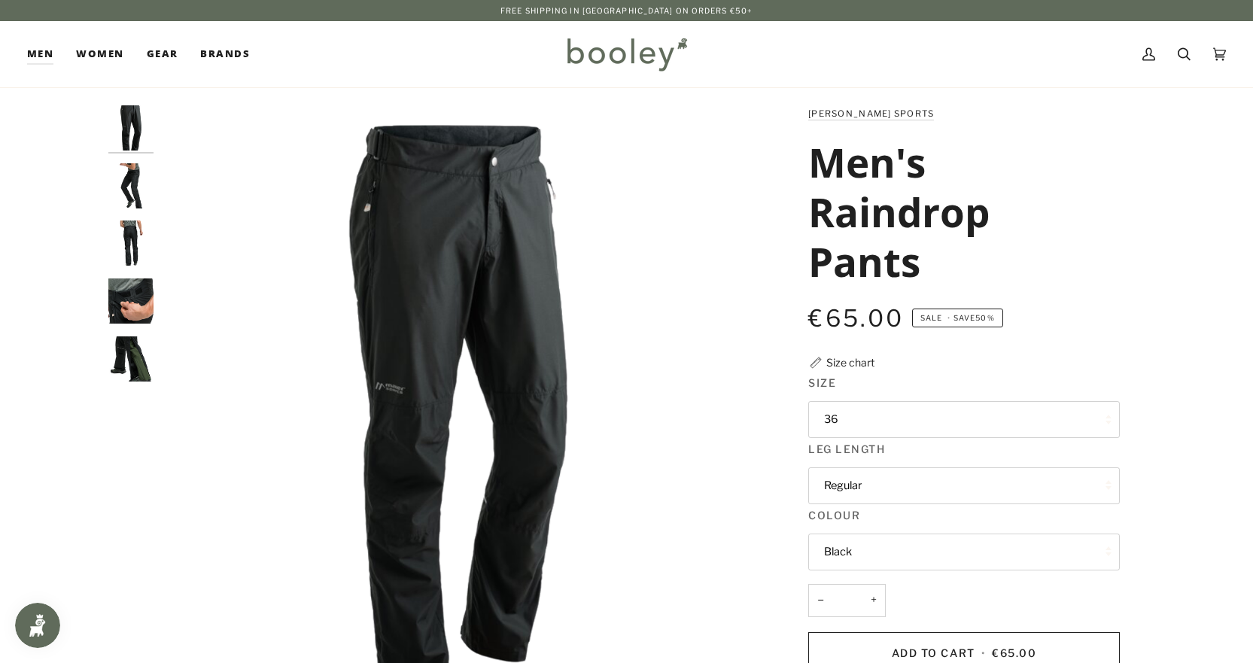
click at [841, 421] on button "36" at bounding box center [964, 419] width 312 height 37
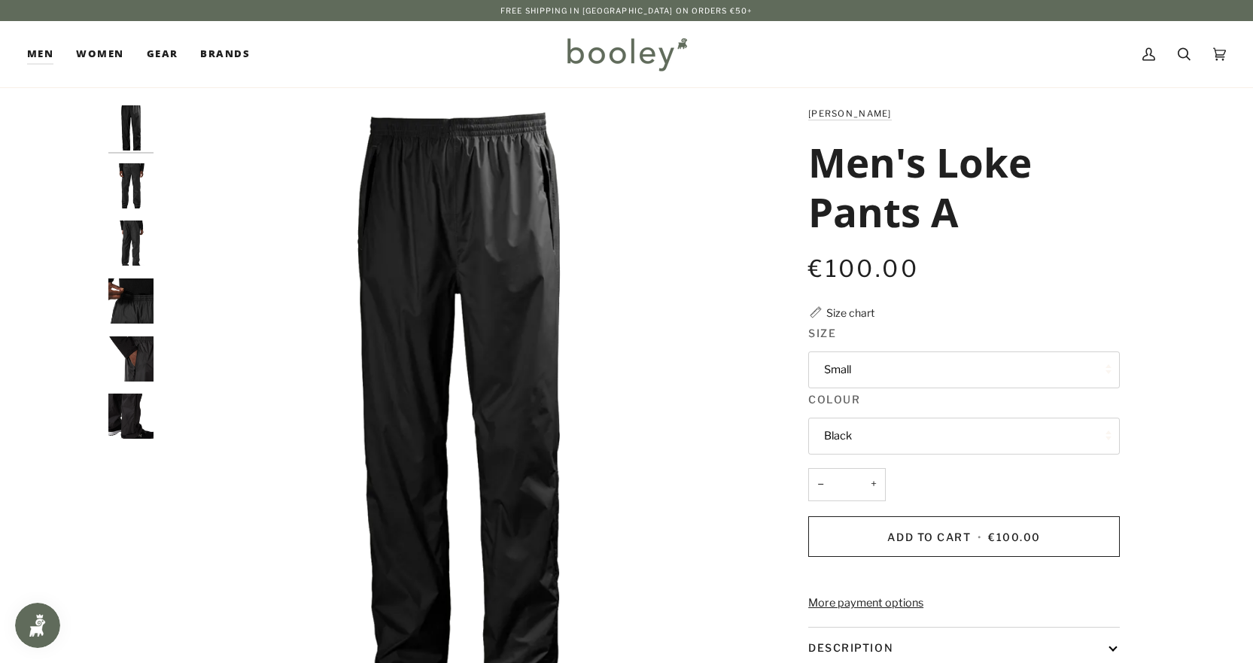
click at [846, 375] on button "Small" at bounding box center [964, 370] width 312 height 37
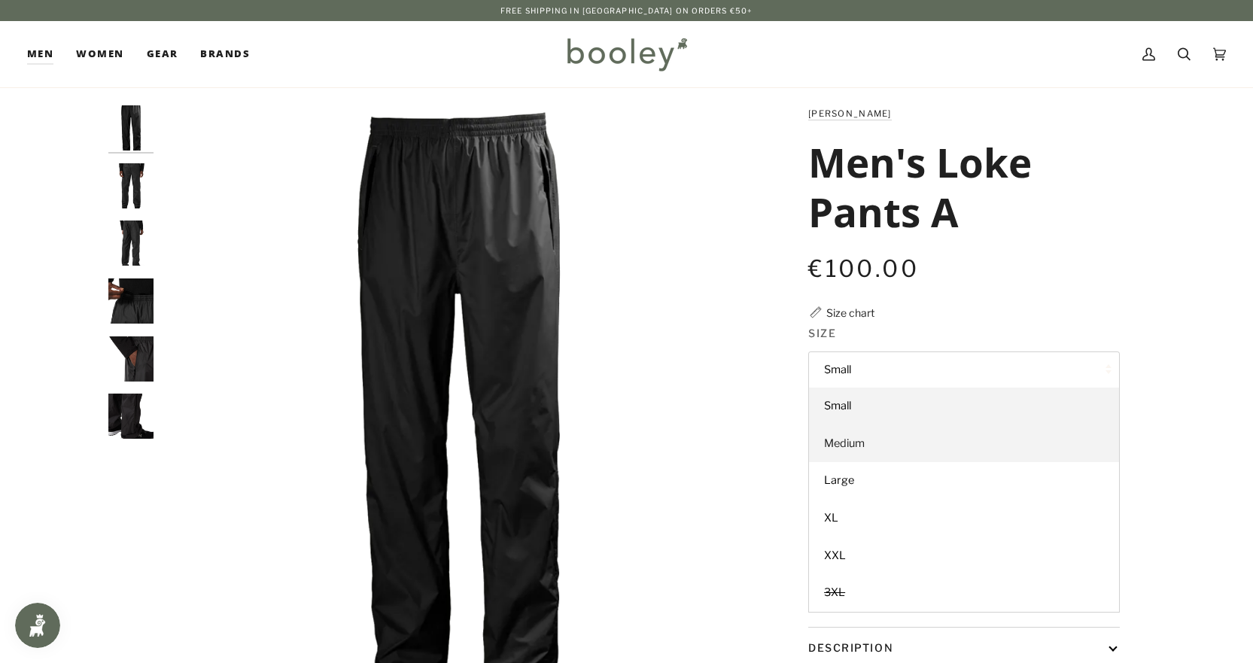
click at [848, 439] on span "Medium" at bounding box center [844, 444] width 41 height 14
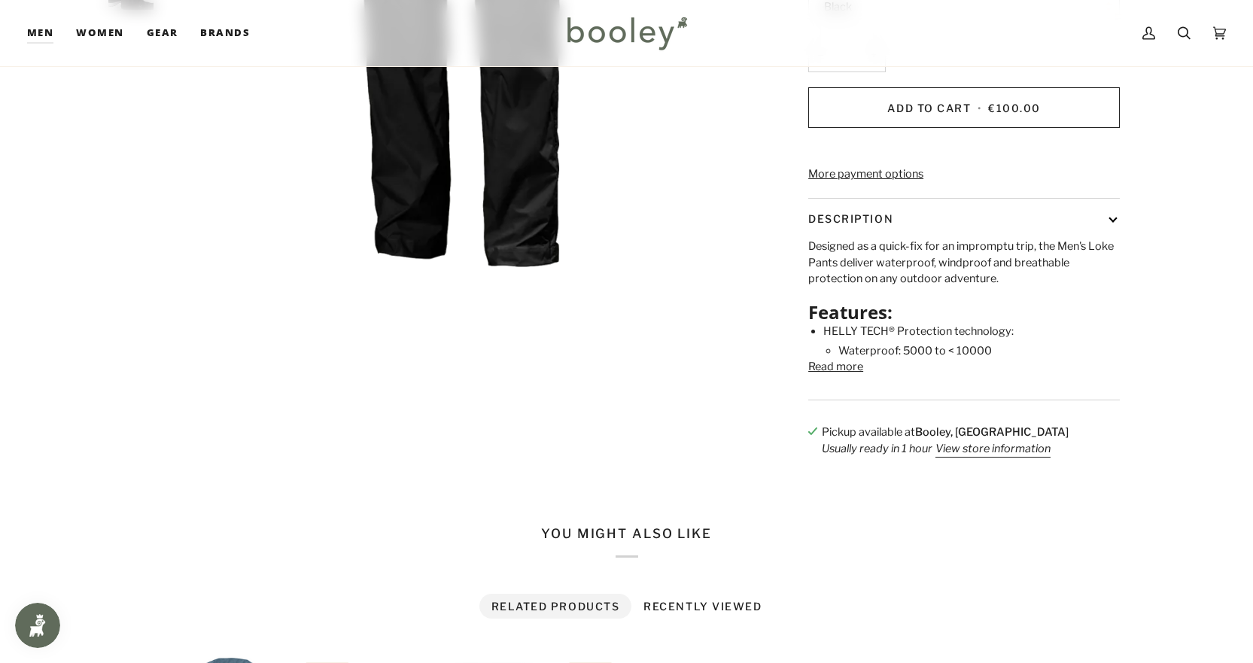
scroll to position [452, 0]
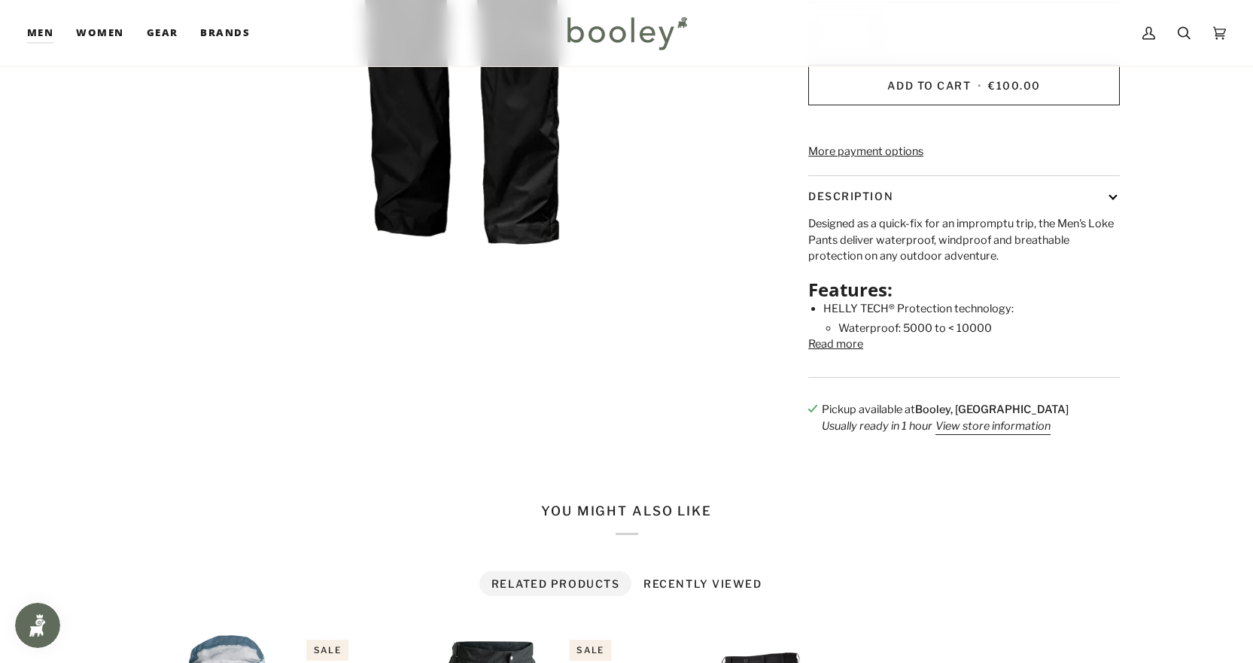
click at [819, 353] on button "Read more" at bounding box center [835, 344] width 55 height 17
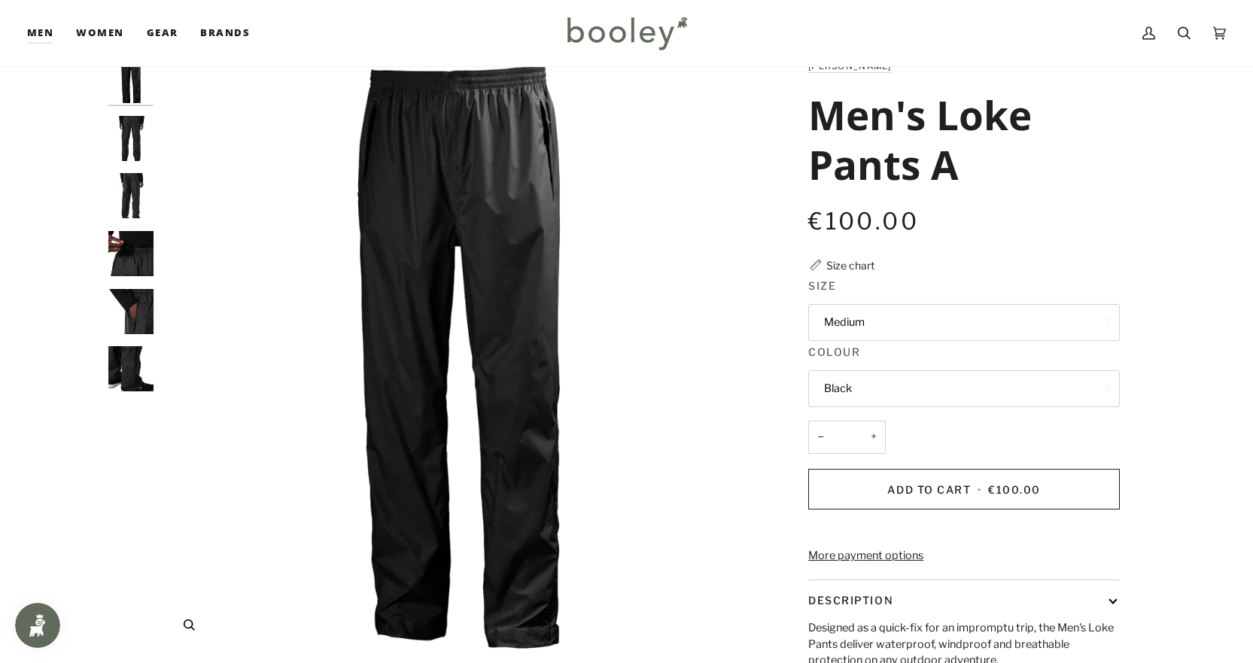
scroll to position [0, 0]
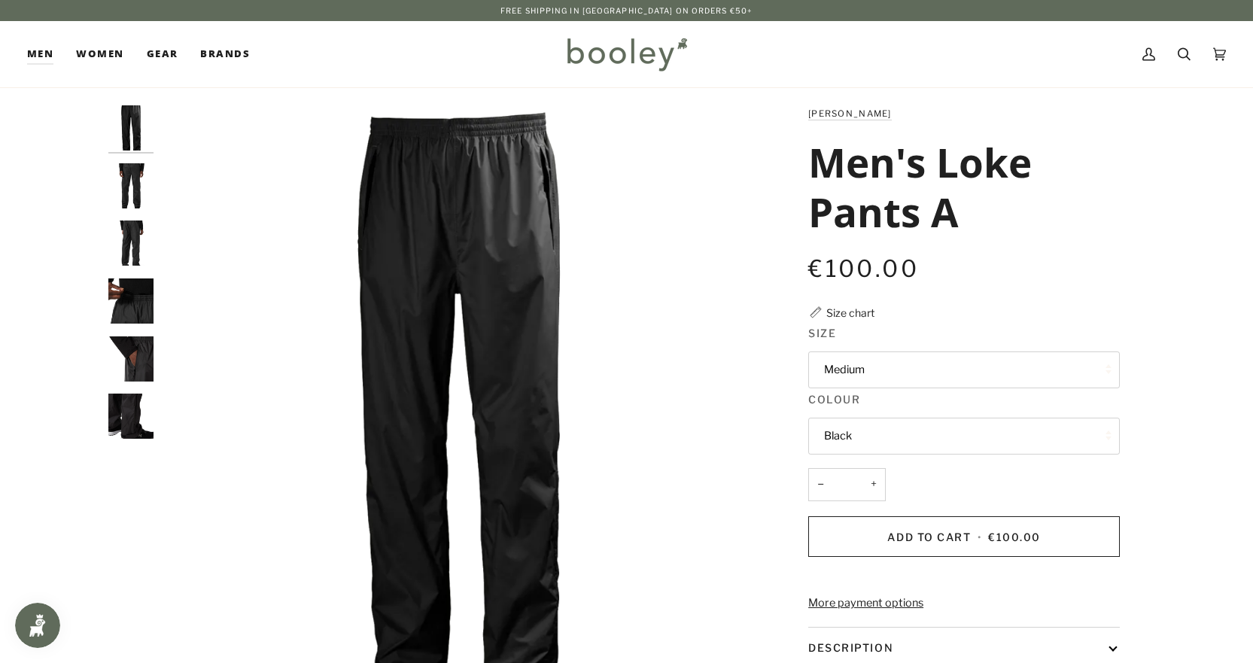
click at [132, 302] on img "Helly Hansen Men's Loke Pants Black - Booley Galway" at bounding box center [130, 301] width 45 height 45
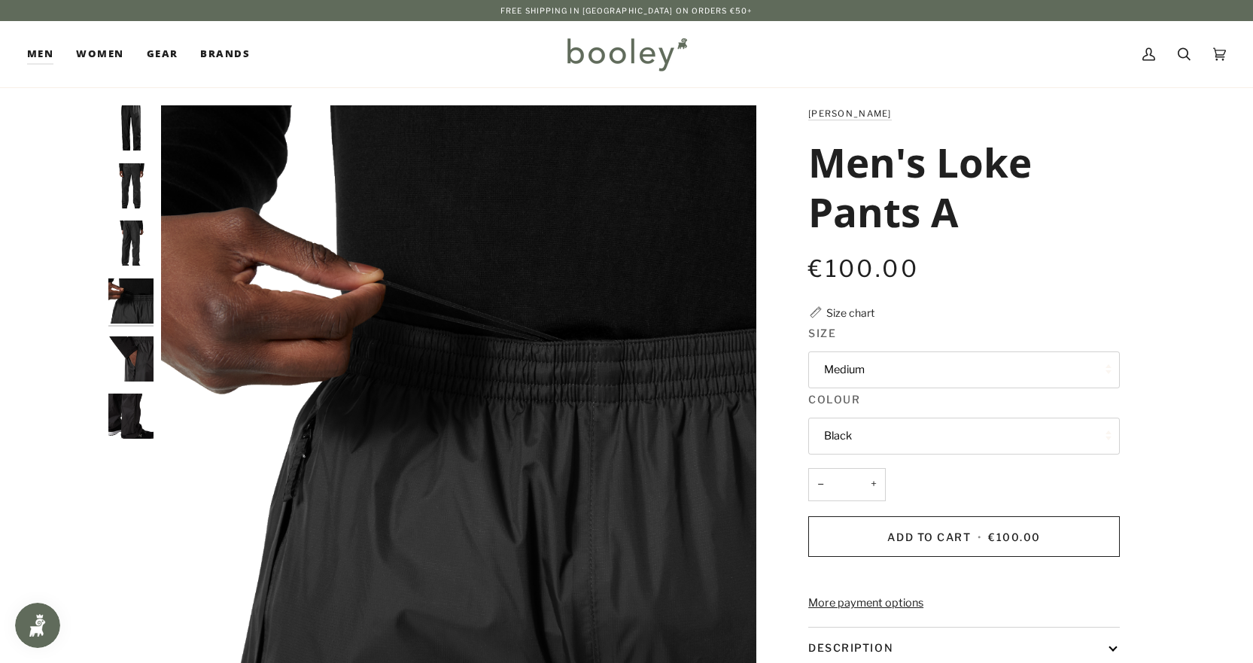
click at [120, 356] on img "Helly Hansen Men's Loke Pants Black - Booley Galway" at bounding box center [130, 358] width 45 height 45
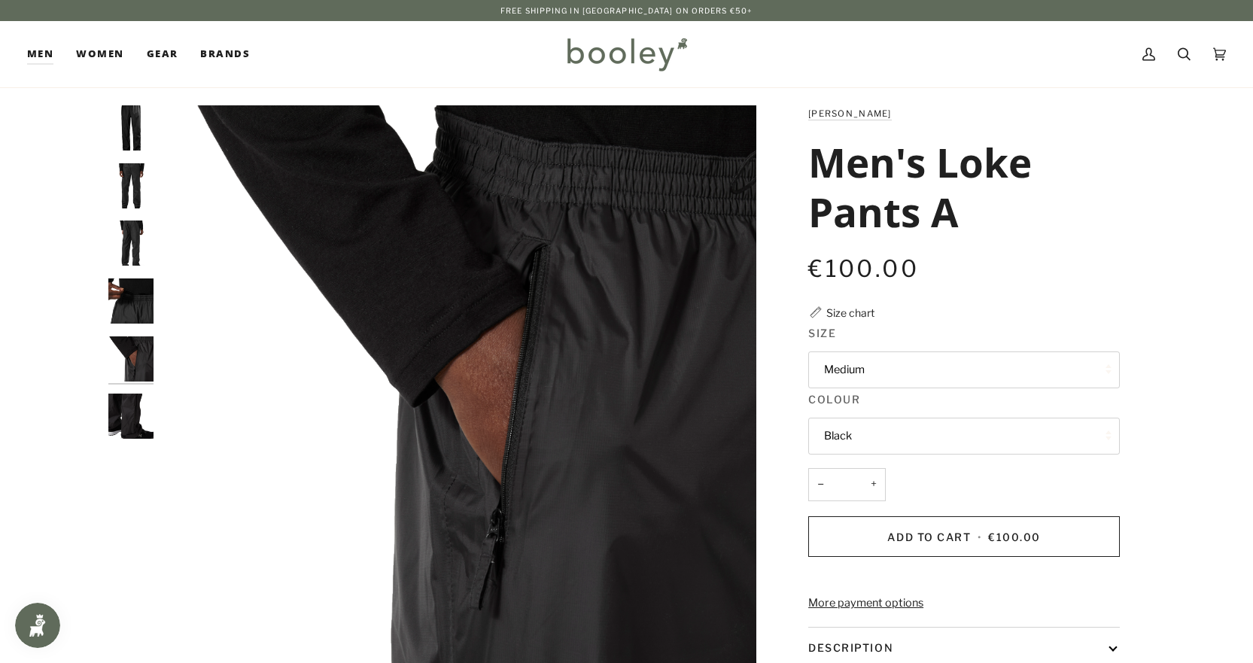
click at [125, 394] on img "Helly Hansen Men's Loke Pants Black - Booley Galway" at bounding box center [130, 416] width 45 height 45
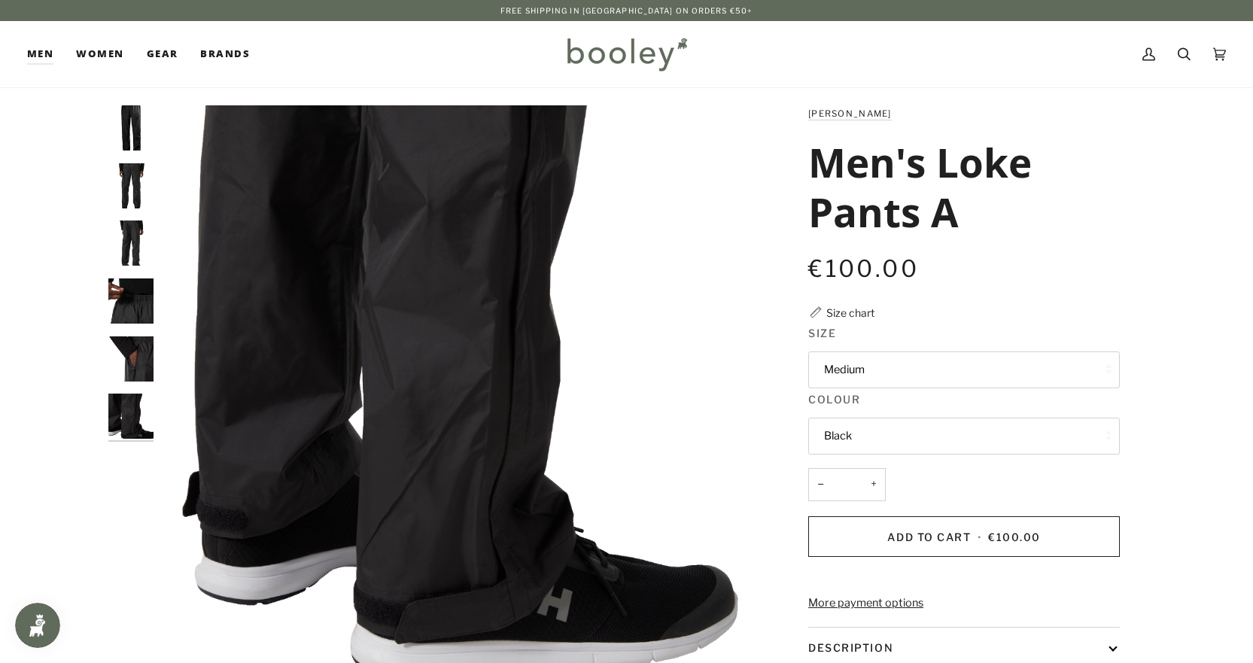
click at [139, 183] on img "Helly Hansen Men's Loke Pants Black - Booley Galway" at bounding box center [130, 185] width 45 height 45
